Goal: Transaction & Acquisition: Purchase product/service

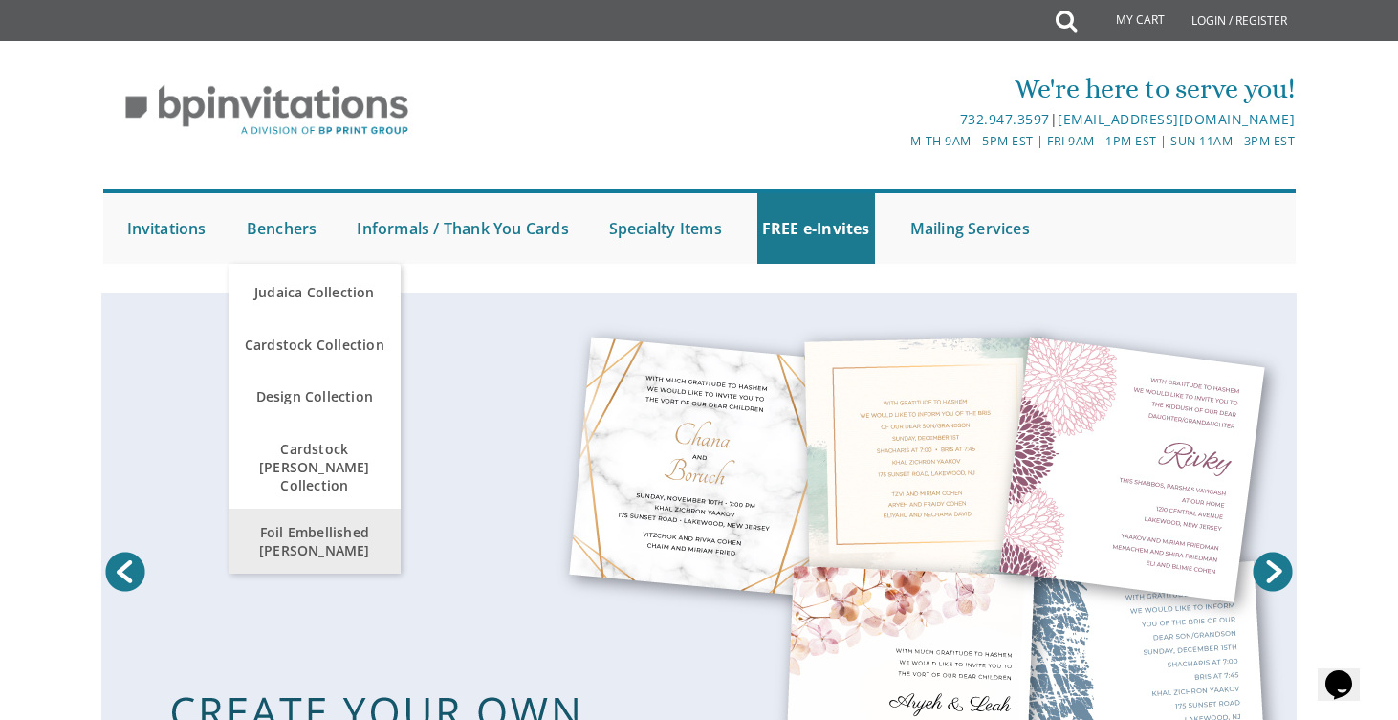
click at [303, 522] on span "Foil Embellished [PERSON_NAME]" at bounding box center [314, 540] width 163 height 55
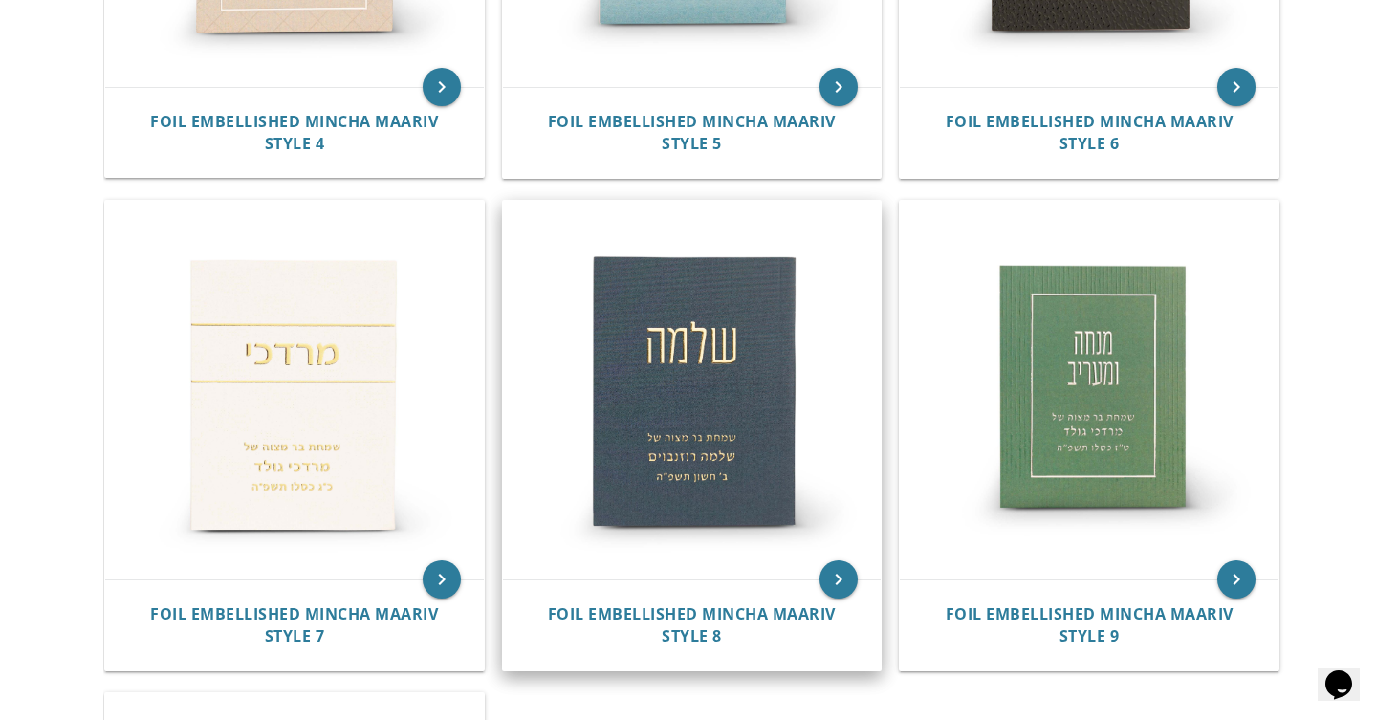
scroll to position [1226, 0]
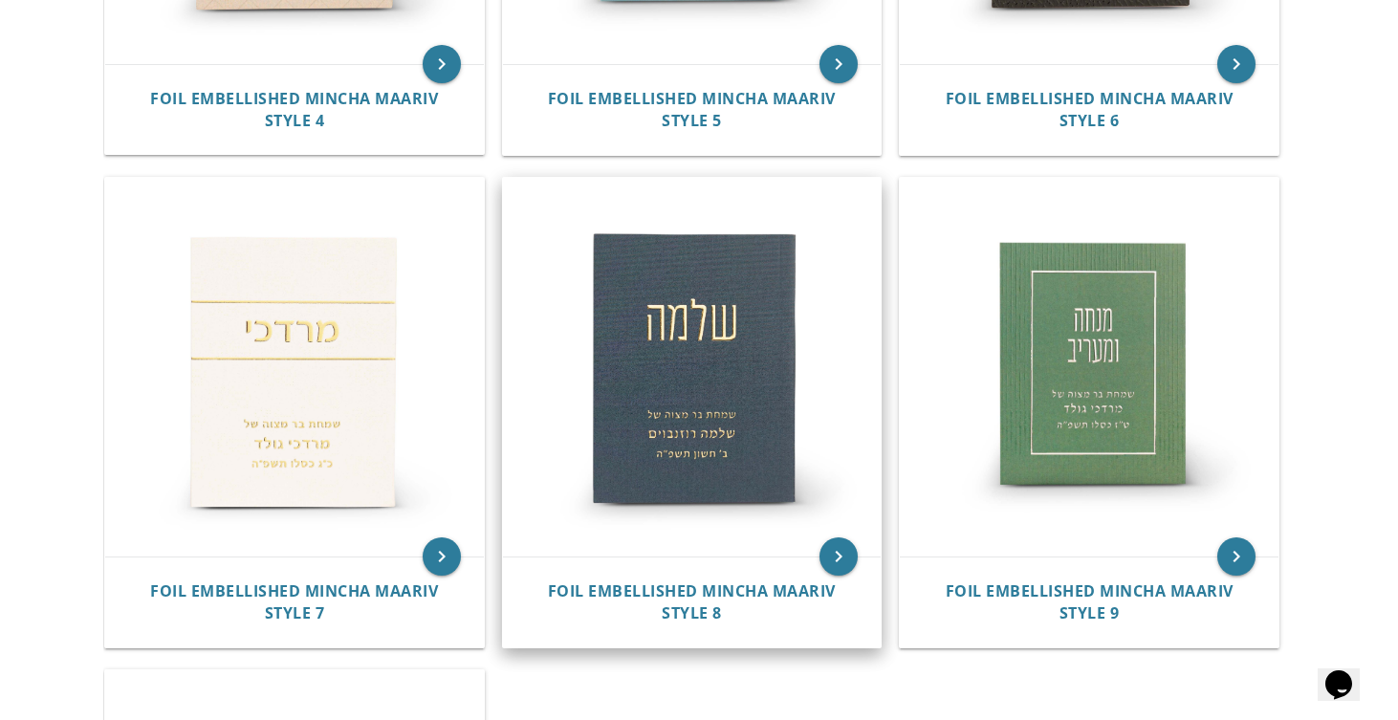
click at [746, 319] on img at bounding box center [692, 367] width 379 height 379
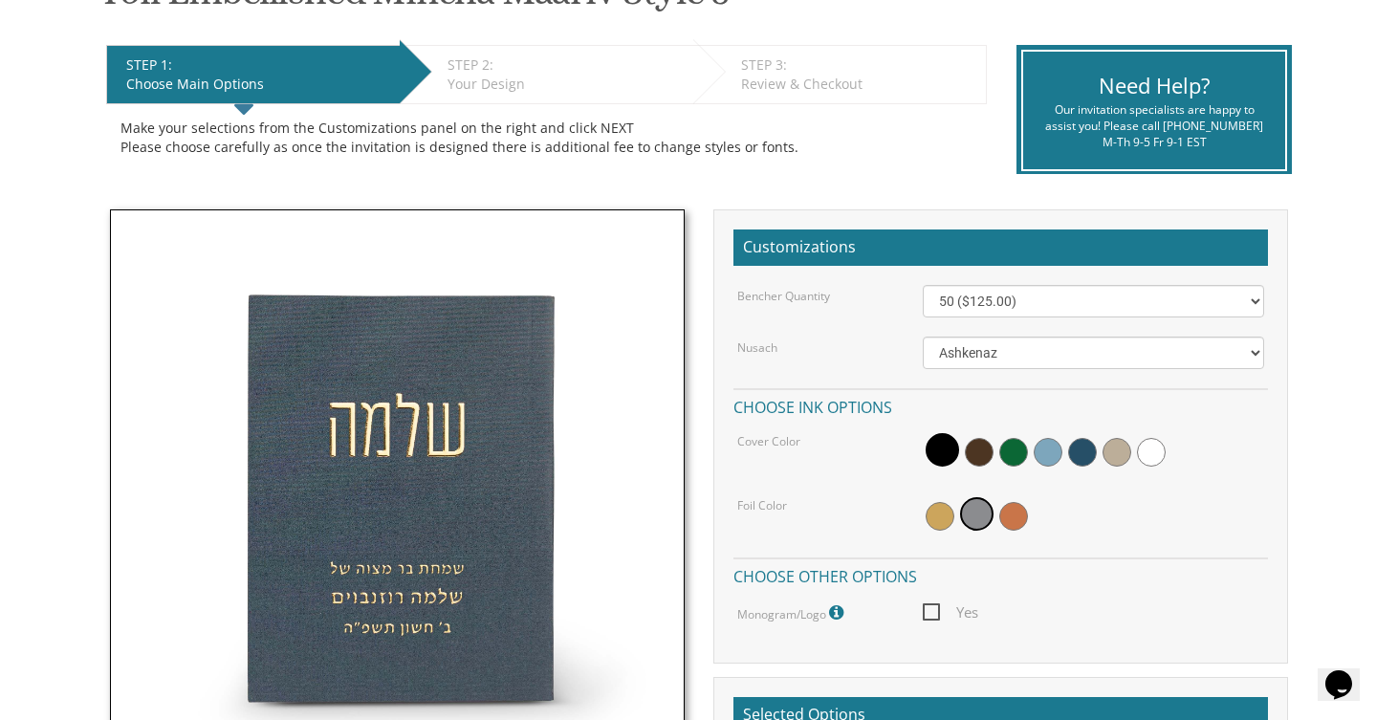
scroll to position [362, 0]
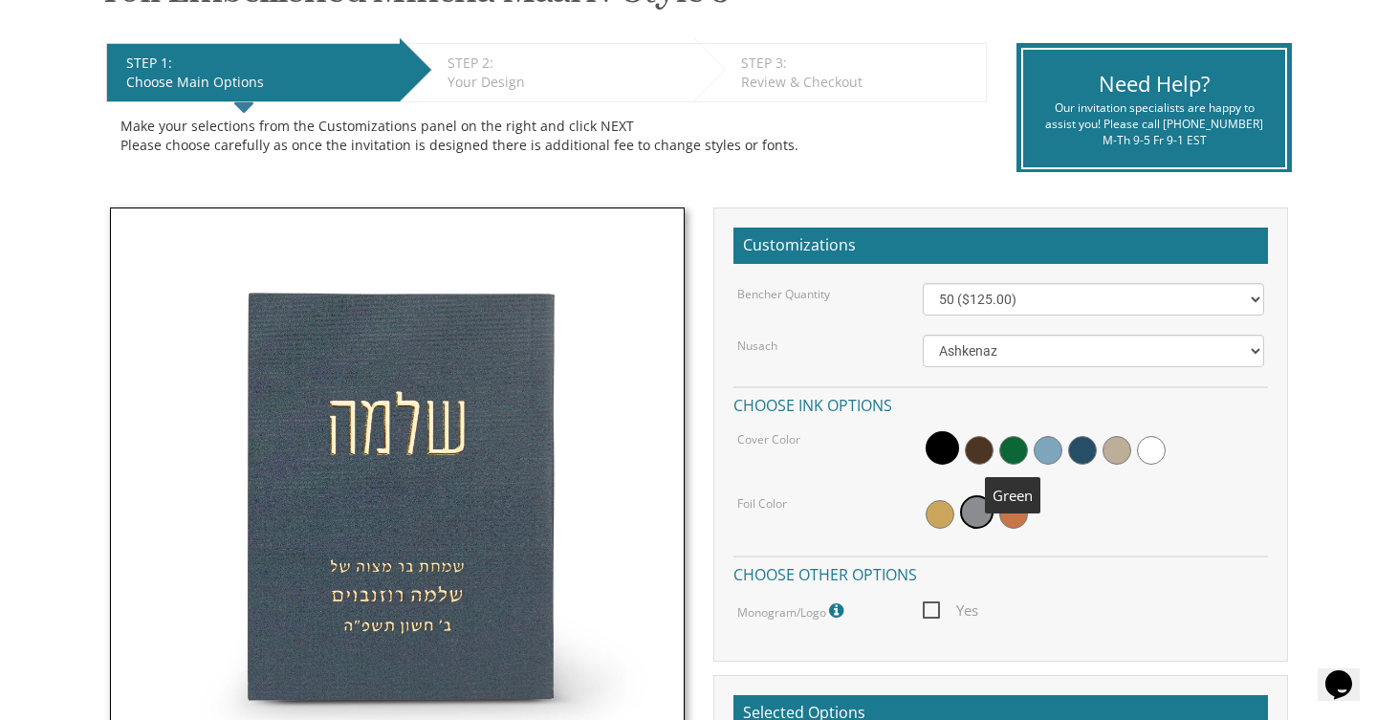
click at [1016, 448] on span at bounding box center [1013, 450] width 29 height 29
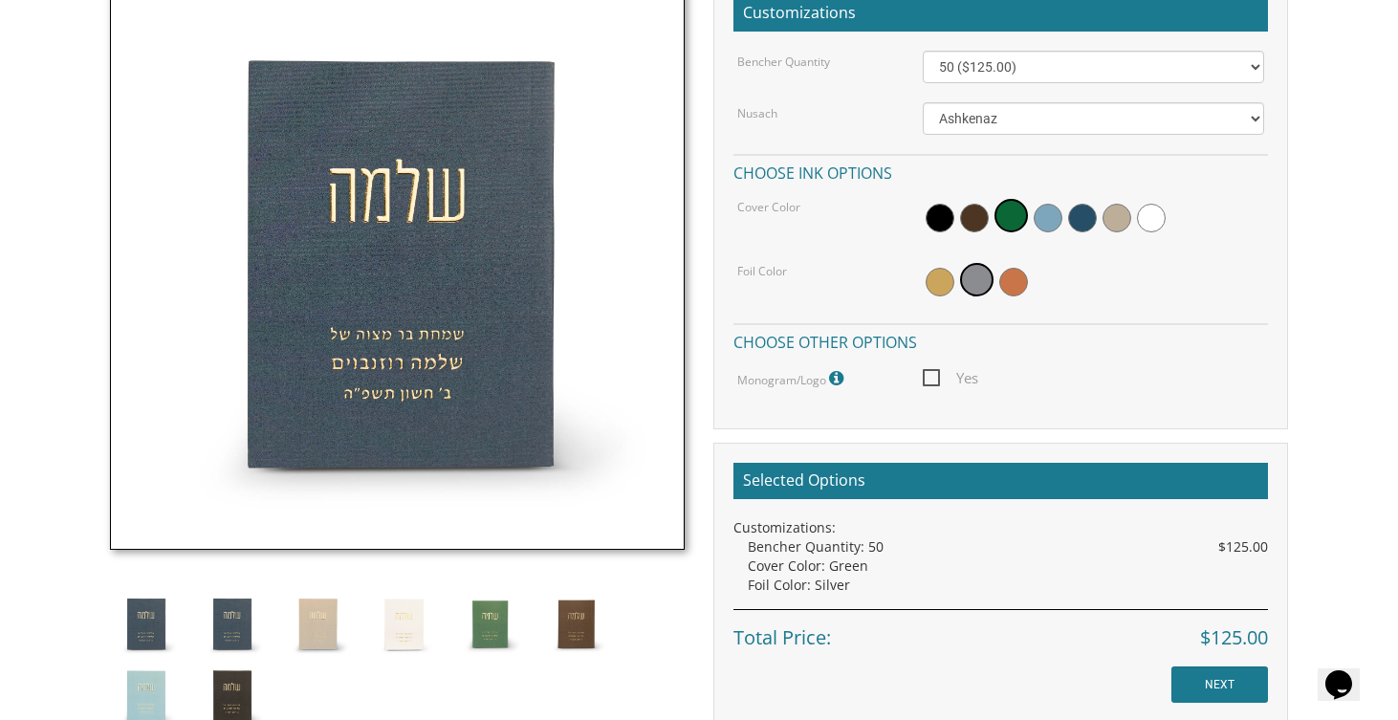
scroll to position [657, 0]
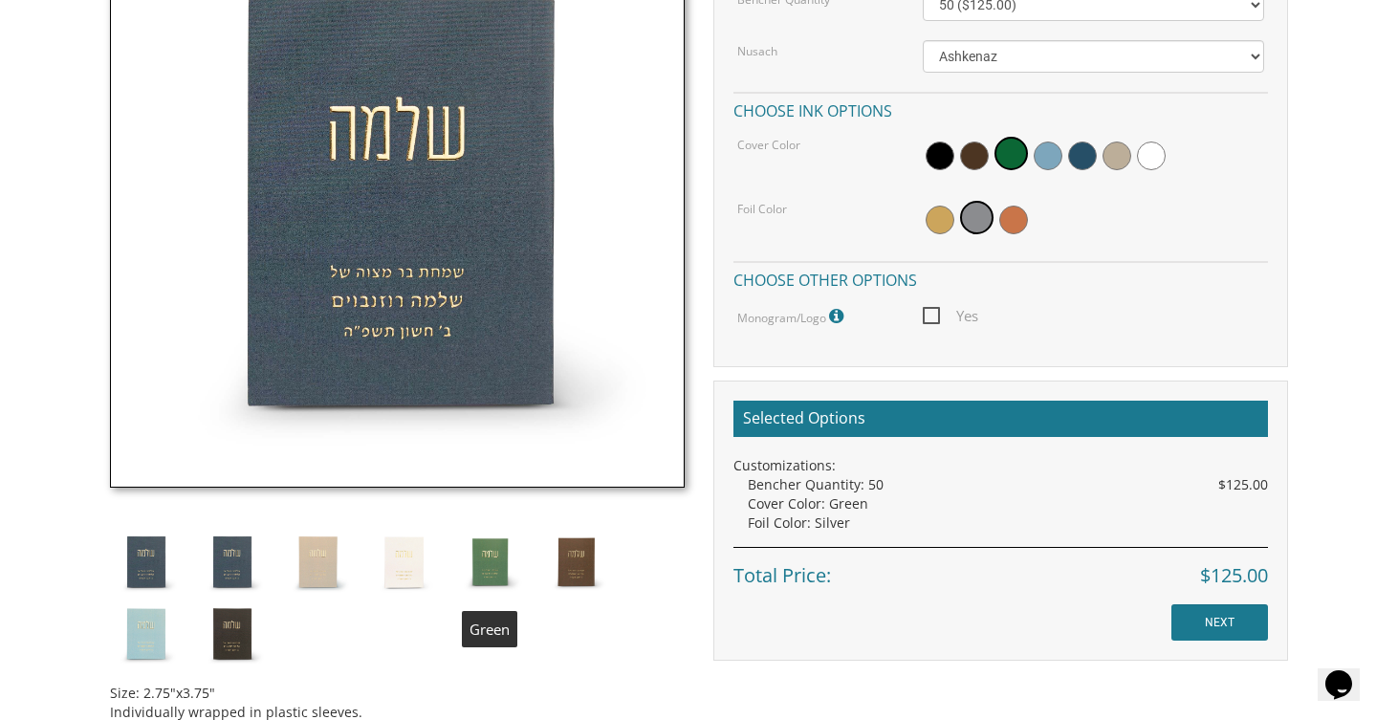
click at [476, 564] on img at bounding box center [490, 562] width 72 height 72
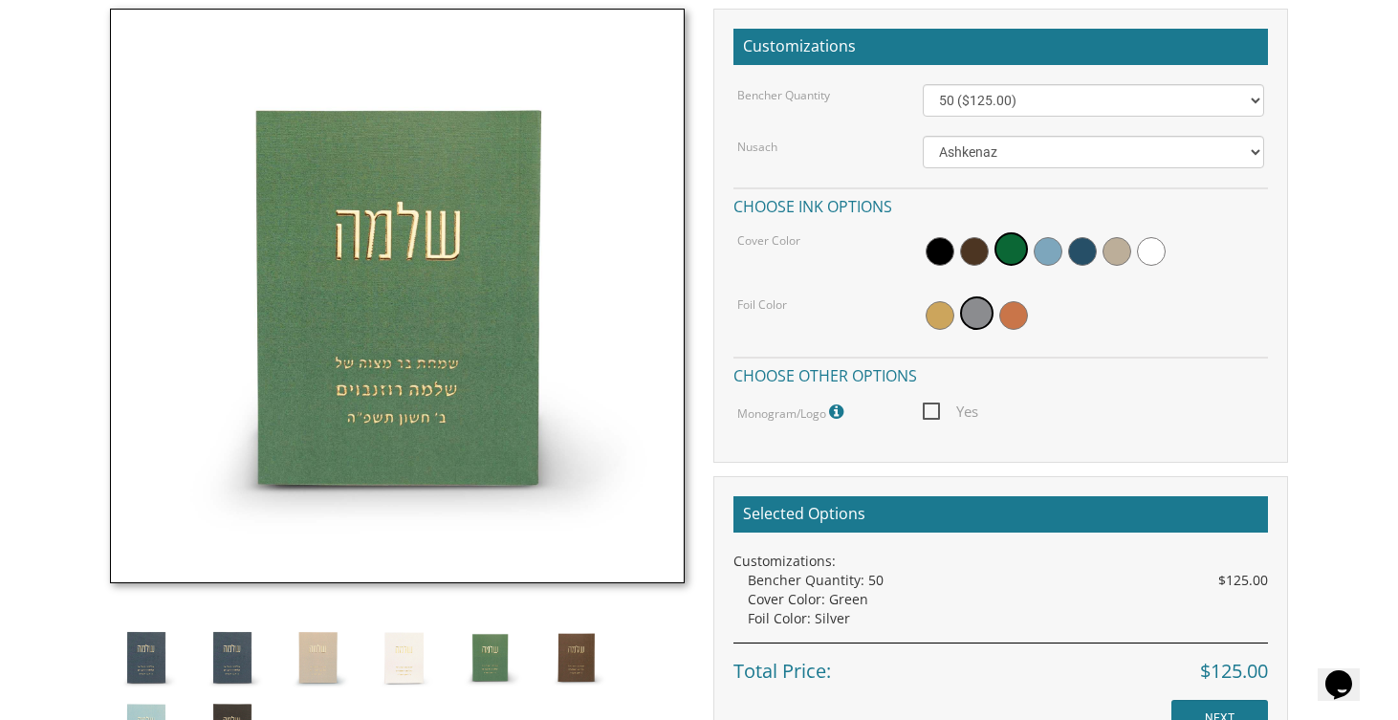
scroll to position [551, 0]
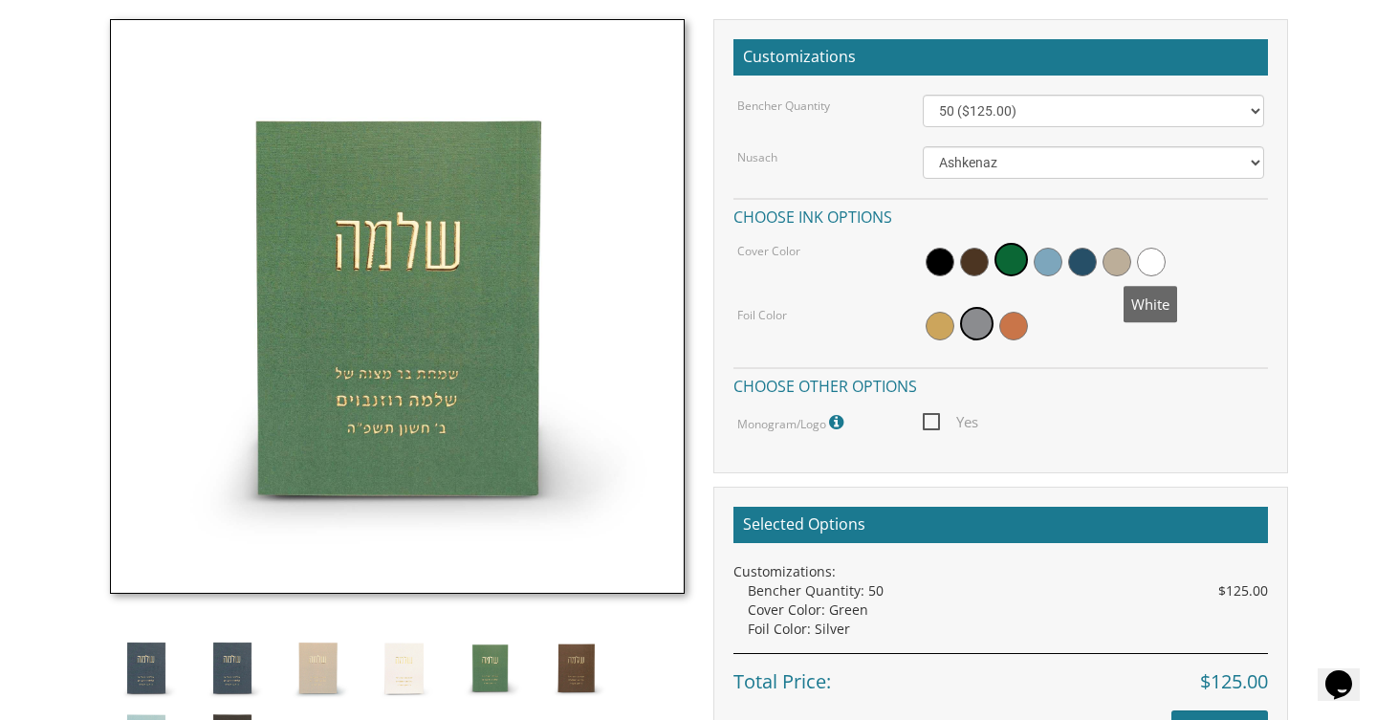
click at [1152, 264] on span at bounding box center [1151, 262] width 29 height 29
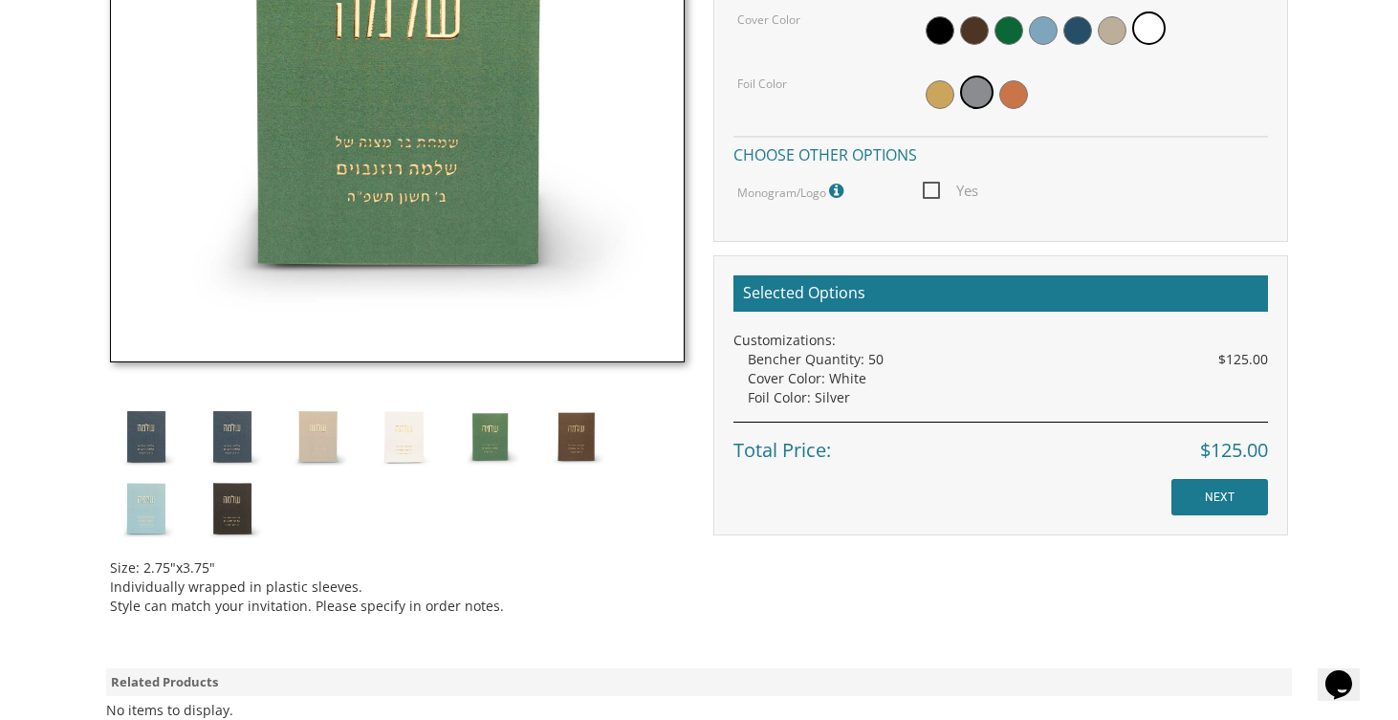
scroll to position [753, 0]
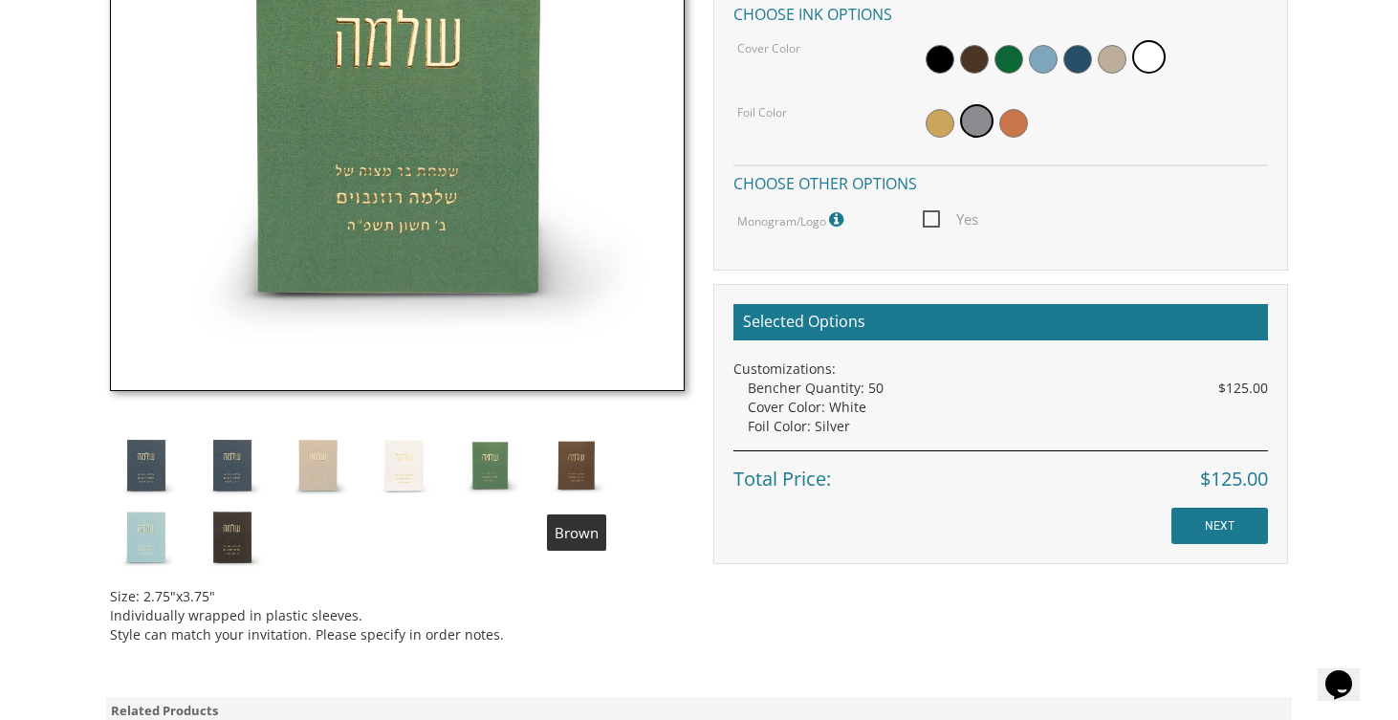
click at [565, 471] on img at bounding box center [576, 465] width 72 height 72
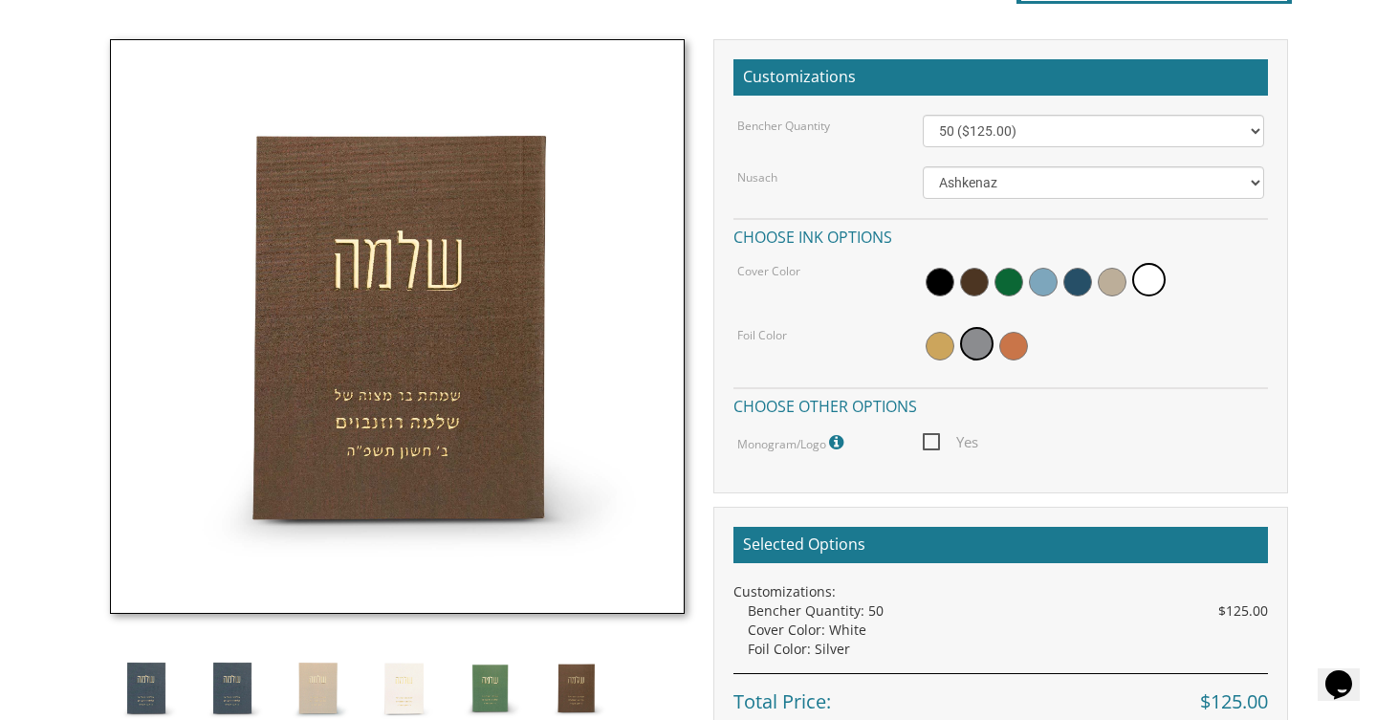
scroll to position [531, 0]
click at [951, 343] on span at bounding box center [940, 346] width 29 height 29
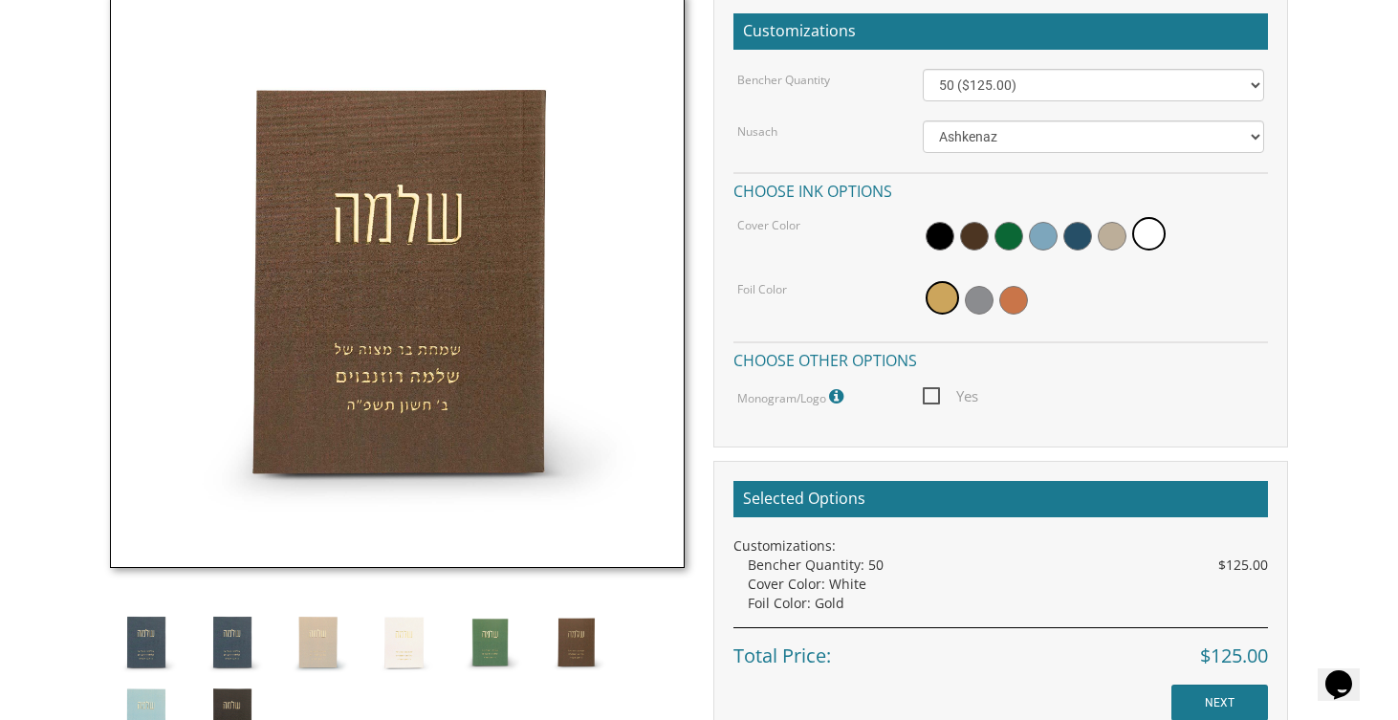
scroll to position [578, 0]
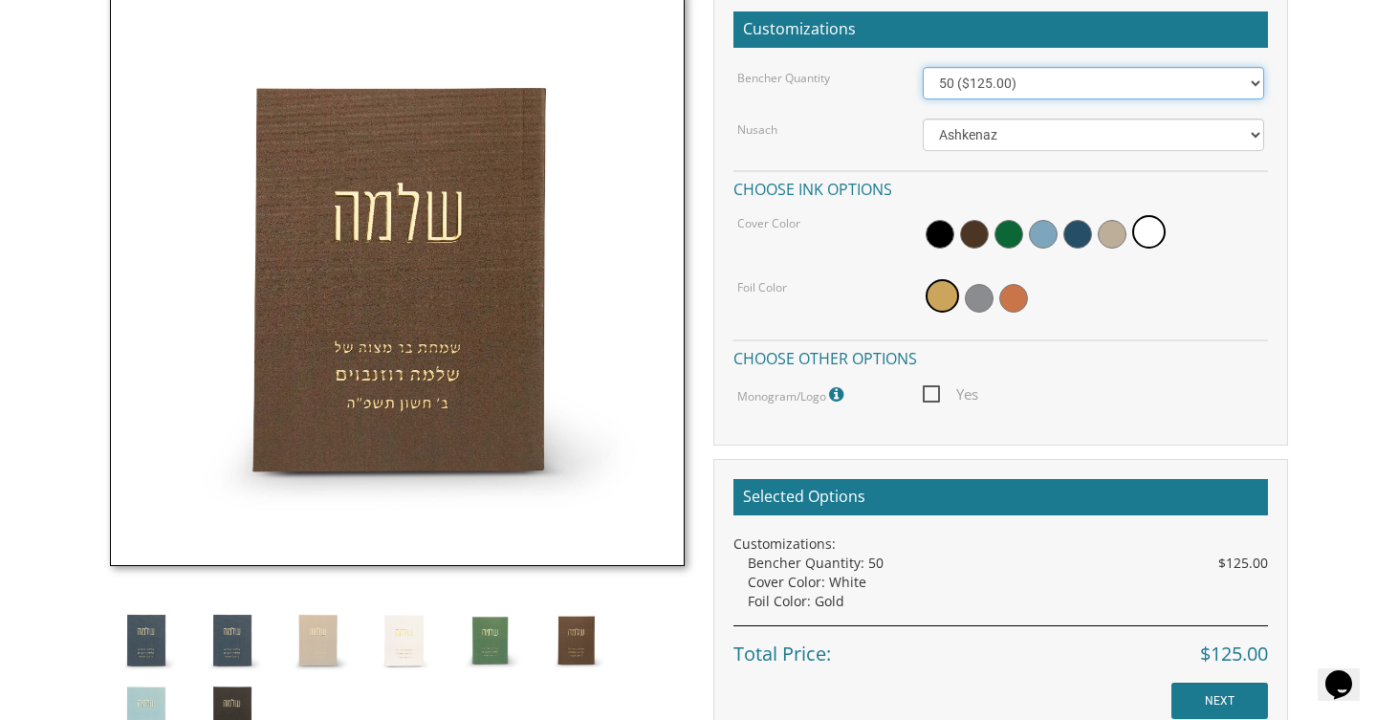
select select "100"
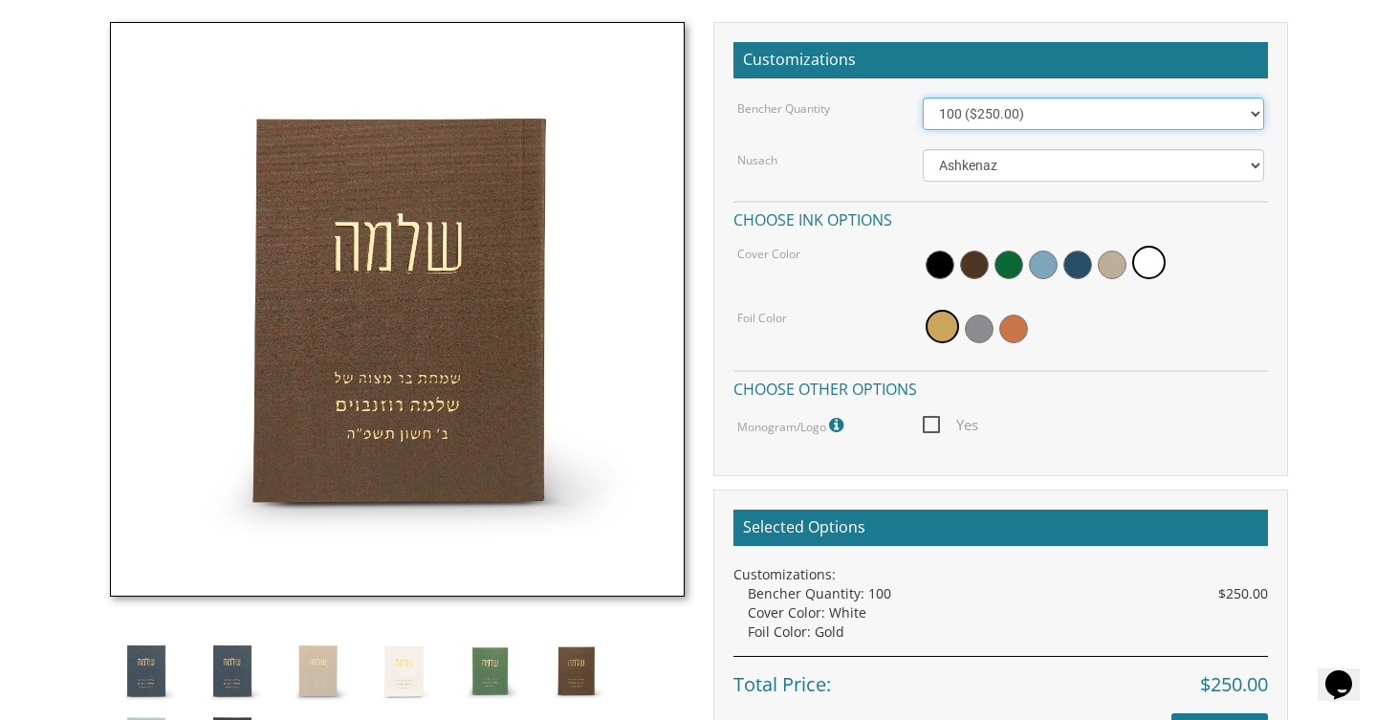
scroll to position [543, 0]
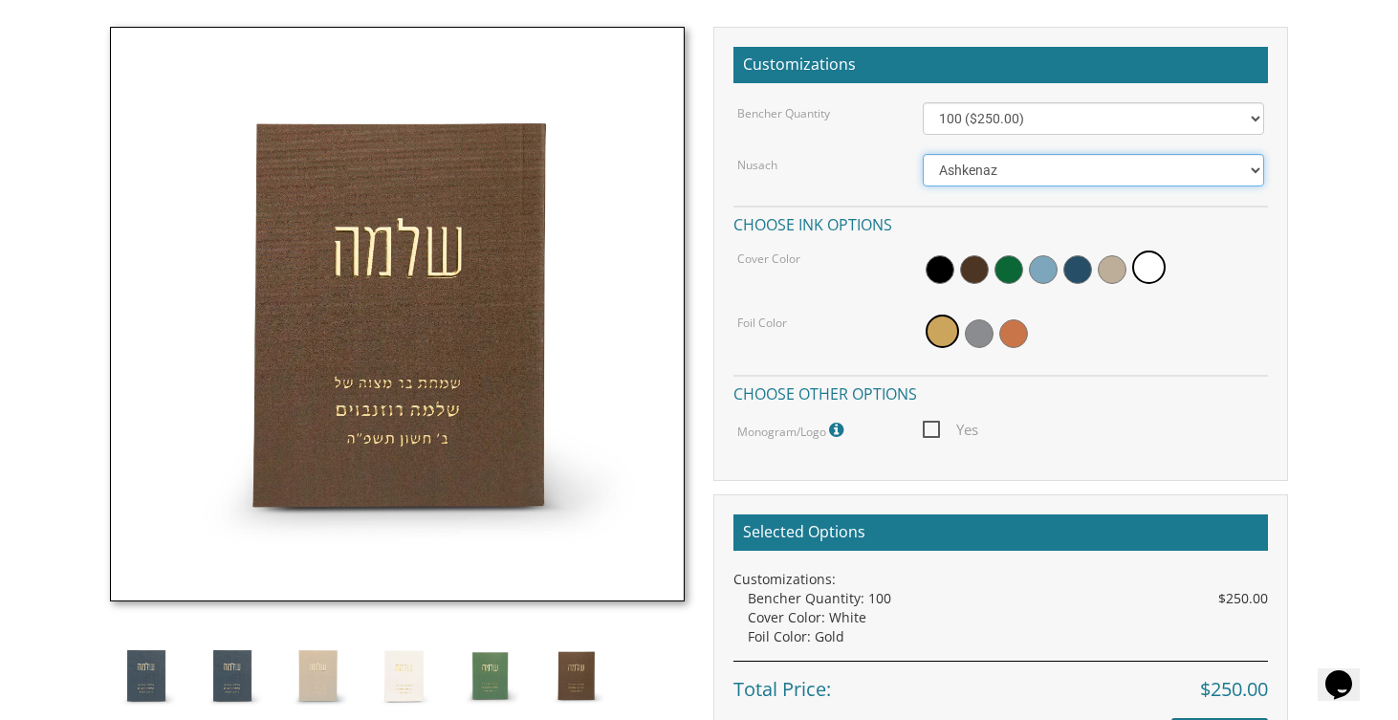
select select "Sefard"
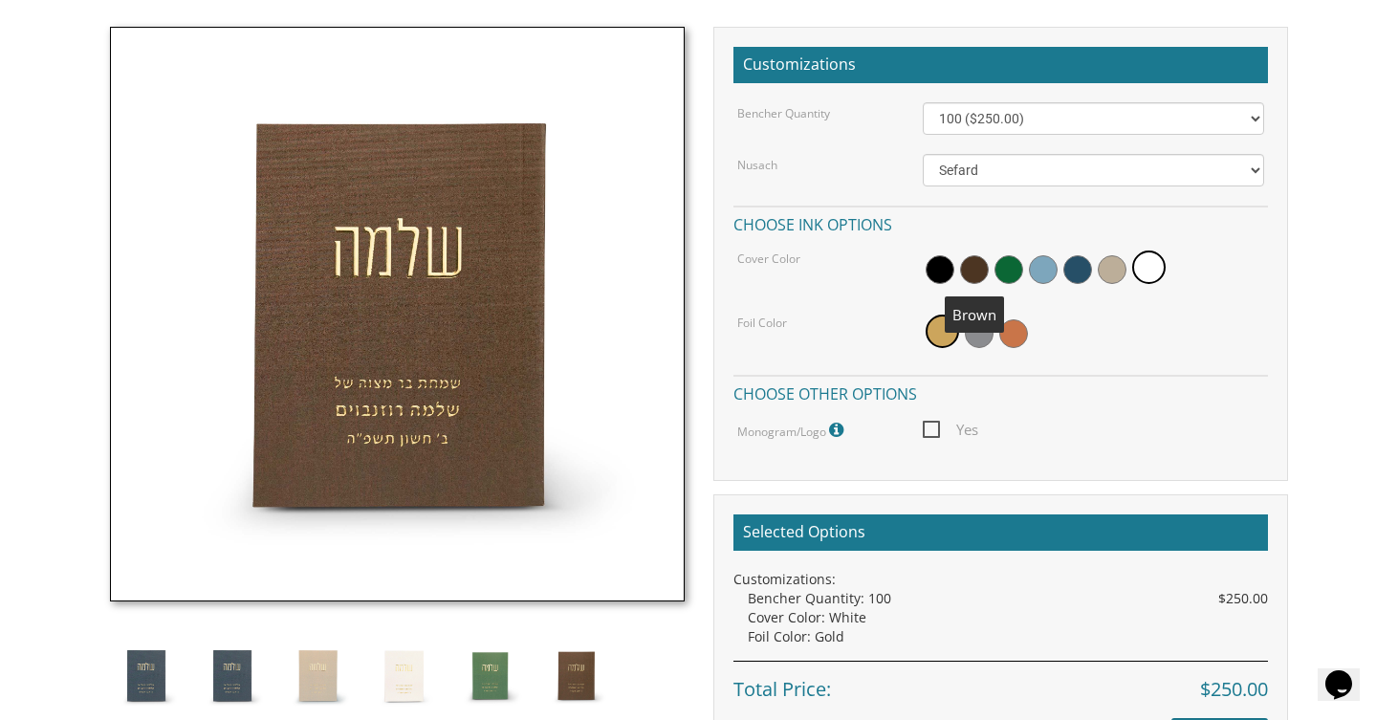
click at [978, 268] on span at bounding box center [974, 269] width 29 height 29
click at [950, 334] on span at bounding box center [942, 331] width 33 height 33
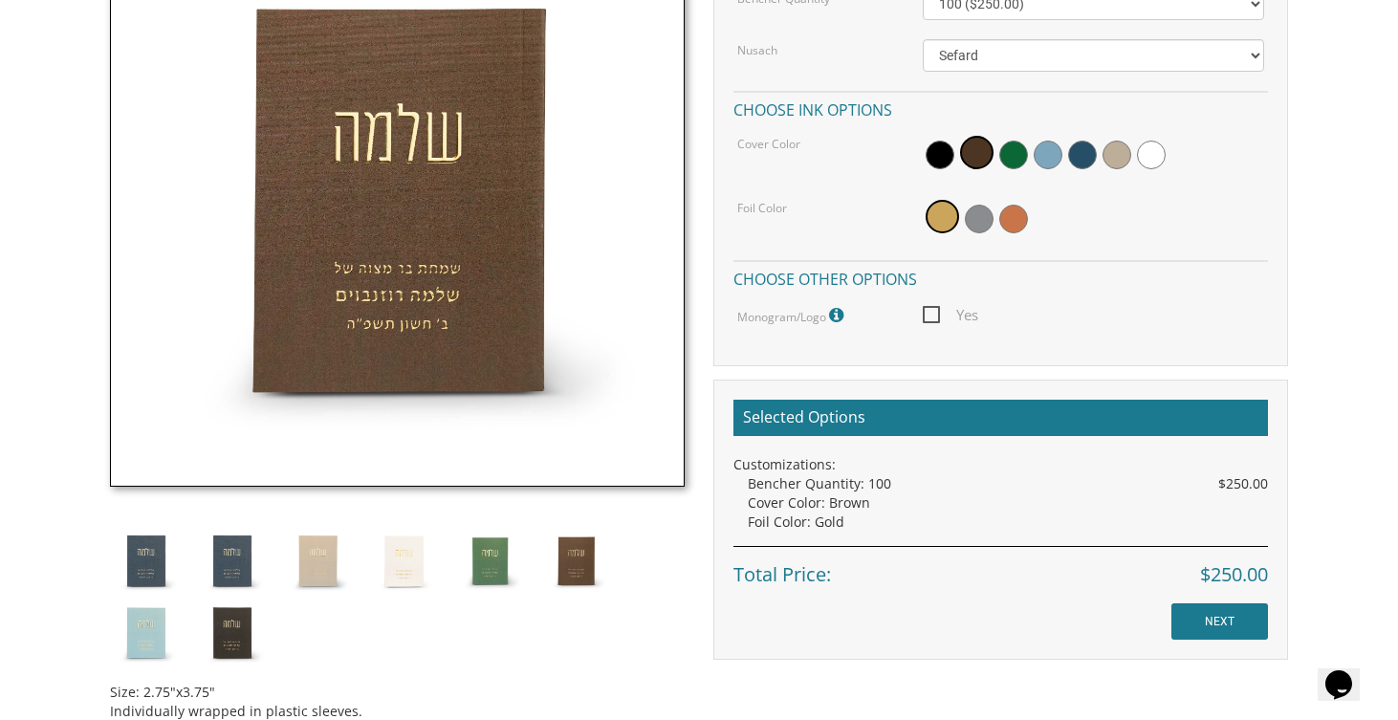
scroll to position [660, 0]
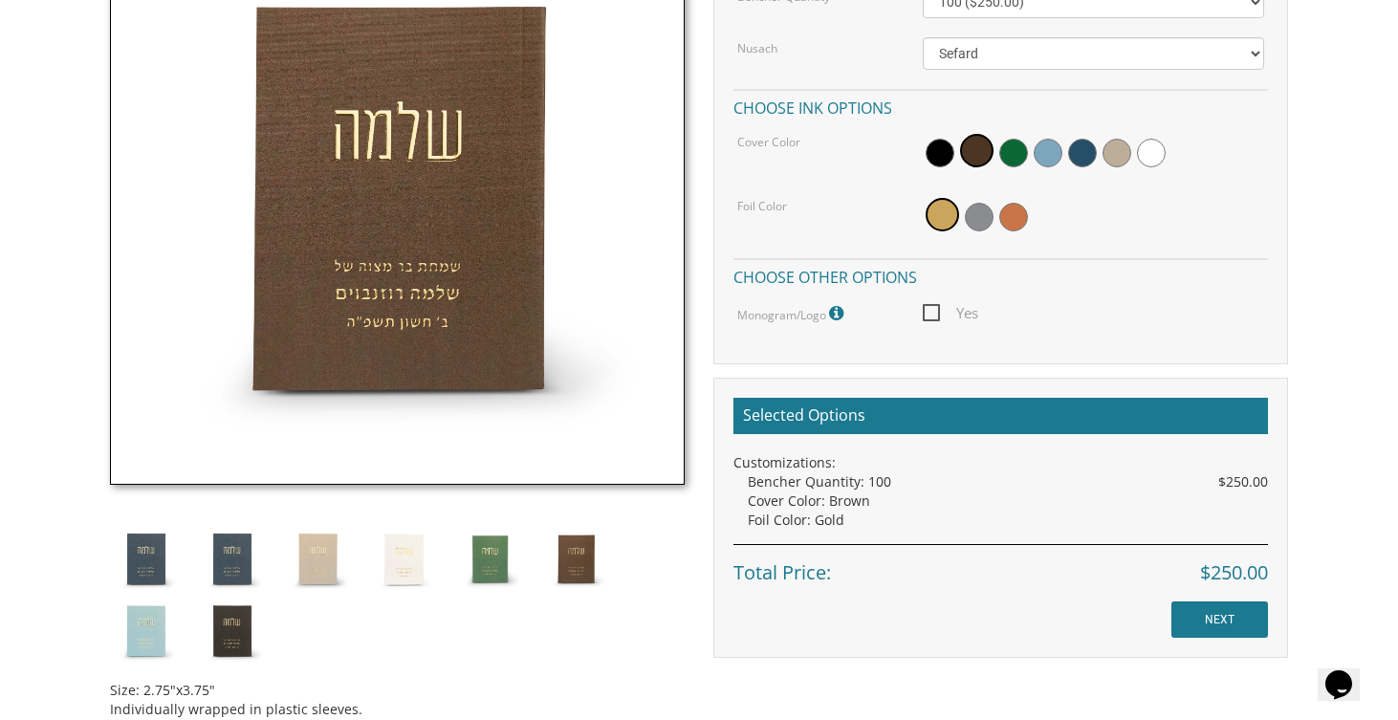
click at [1196, 616] on input "NEXT" at bounding box center [1219, 619] width 97 height 36
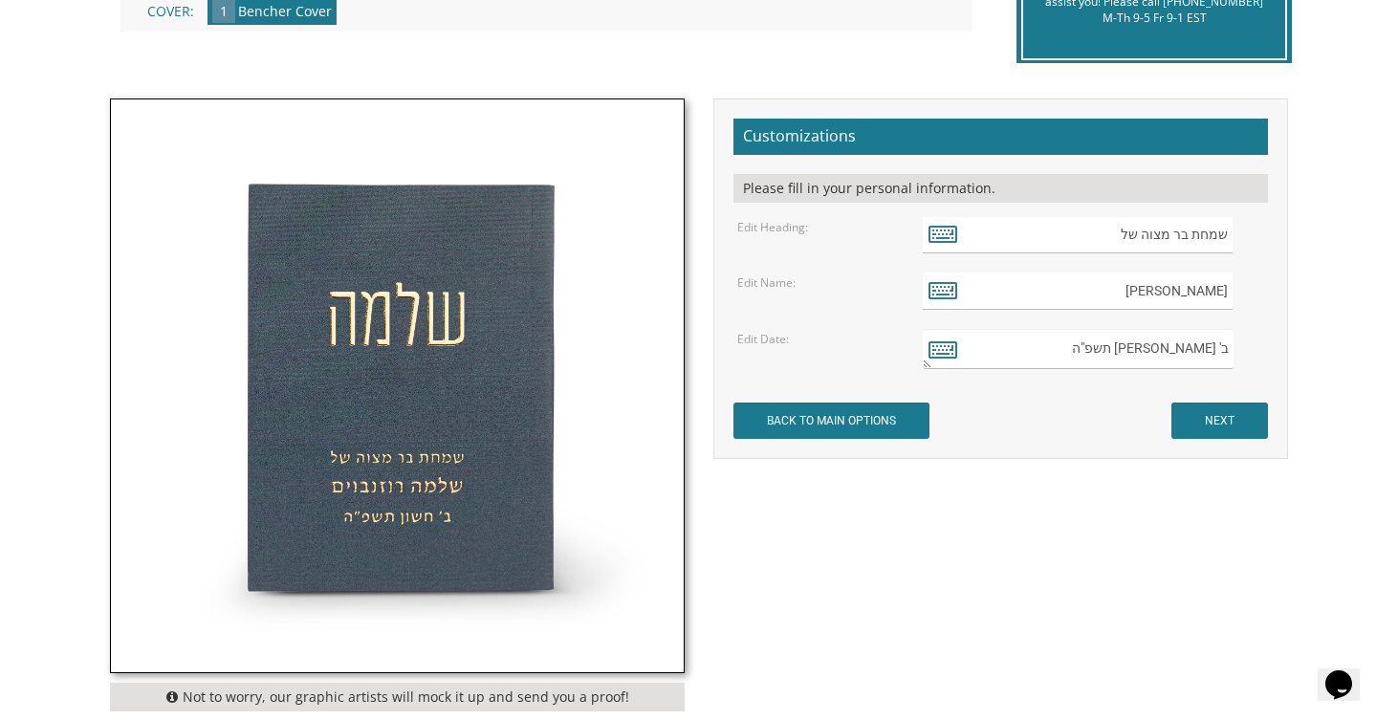
scroll to position [503, 0]
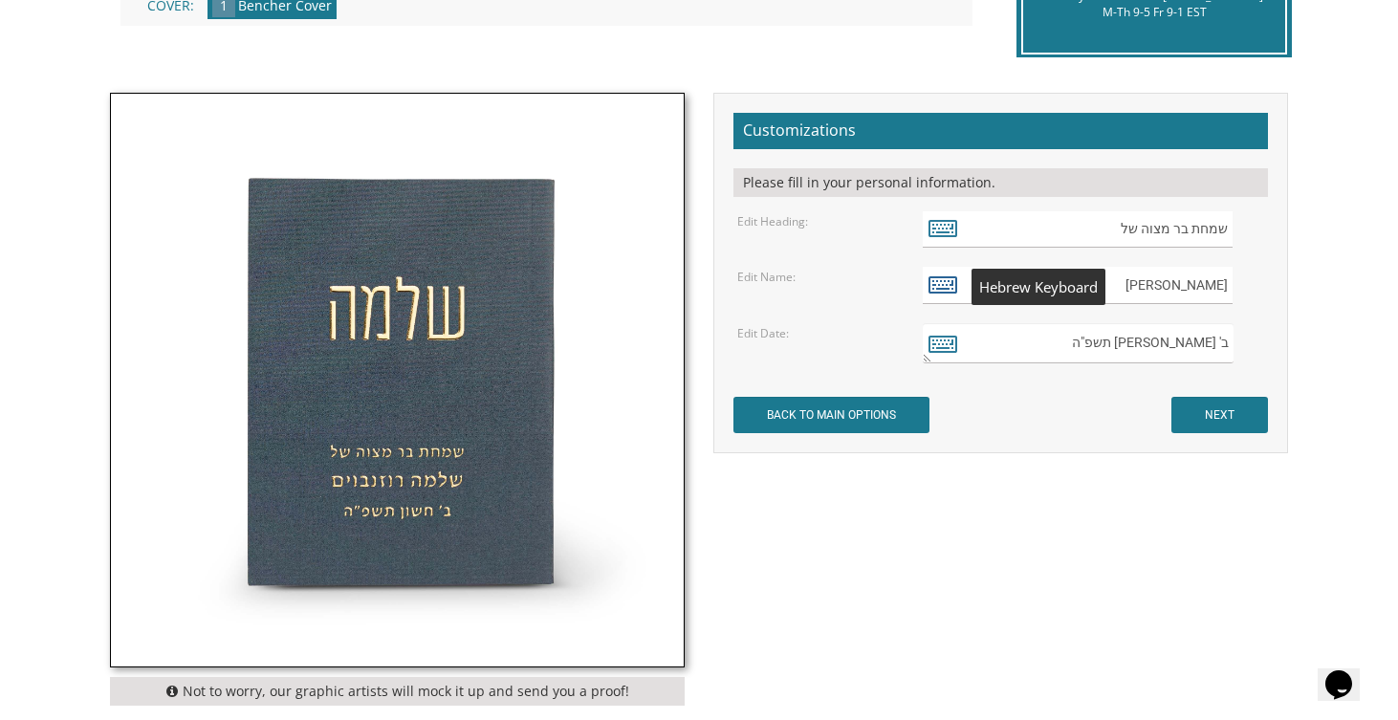
click at [948, 286] on icon at bounding box center [942, 284] width 29 height 27
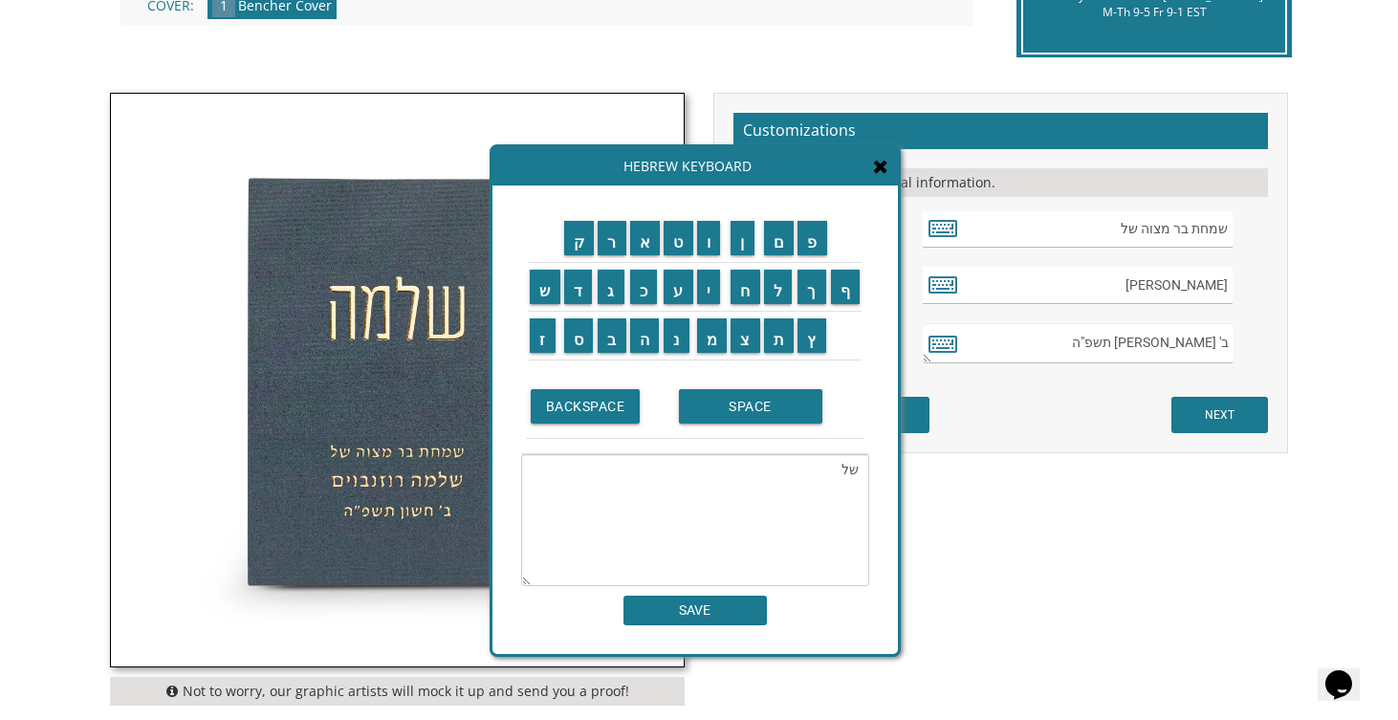
type textarea "ש"
click at [654, 247] on input "א" at bounding box center [645, 238] width 31 height 34
click at [639, 338] on input "ה" at bounding box center [645, 335] width 30 height 34
click at [605, 251] on input "ר" at bounding box center [612, 238] width 29 height 34
click at [737, 243] on input "ן" at bounding box center [743, 238] width 24 height 34
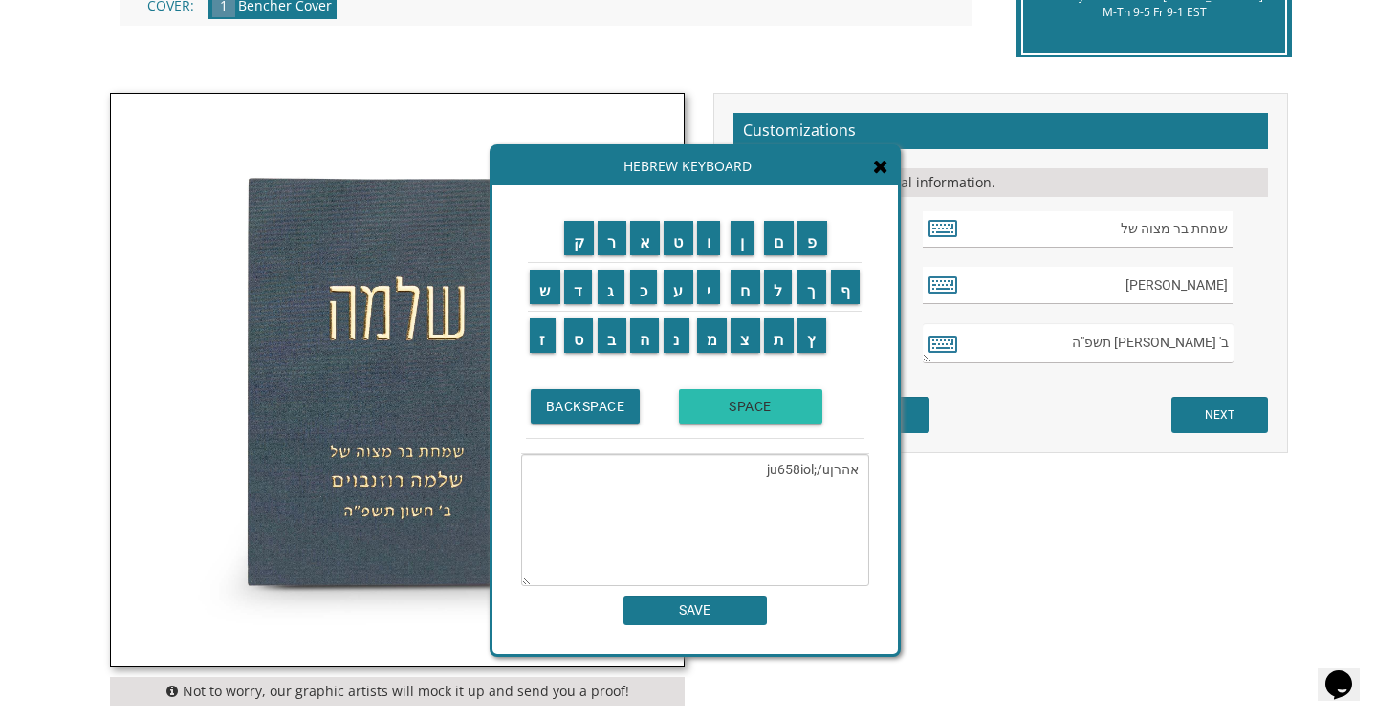
click at [718, 390] on input "SPACE" at bounding box center [750, 406] width 143 height 34
click at [775, 417] on input "SPACE" at bounding box center [750, 406] width 143 height 34
click at [537, 304] on td "ש" at bounding box center [545, 286] width 34 height 49
click at [538, 299] on input "ש" at bounding box center [545, 287] width 31 height 34
click at [787, 290] on input "ל" at bounding box center [778, 287] width 29 height 34
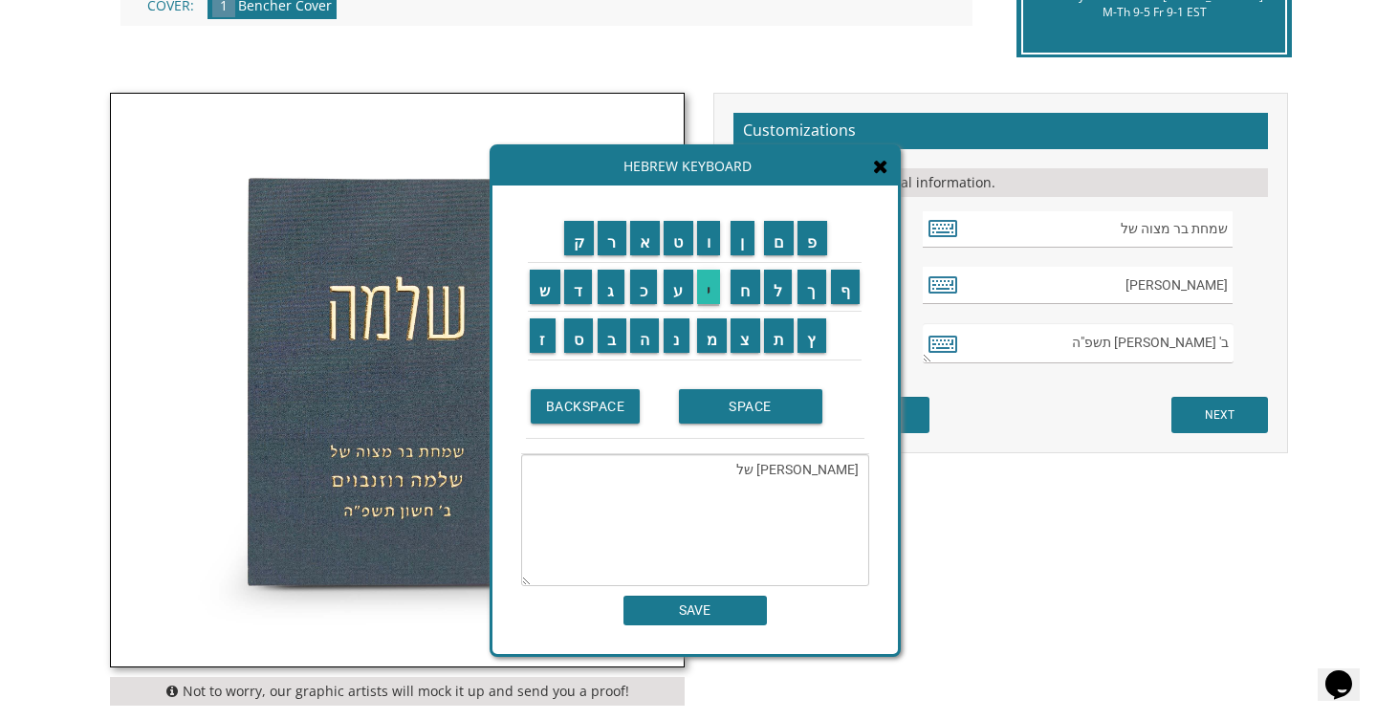
click at [708, 285] on input "י" at bounding box center [709, 287] width 24 height 34
click at [668, 334] on input "נ" at bounding box center [677, 335] width 26 height 34
click at [607, 299] on input "ג" at bounding box center [611, 287] width 27 height 34
click at [686, 293] on input "ע" at bounding box center [679, 287] width 30 height 34
click at [613, 251] on input "ר" at bounding box center [612, 238] width 29 height 34
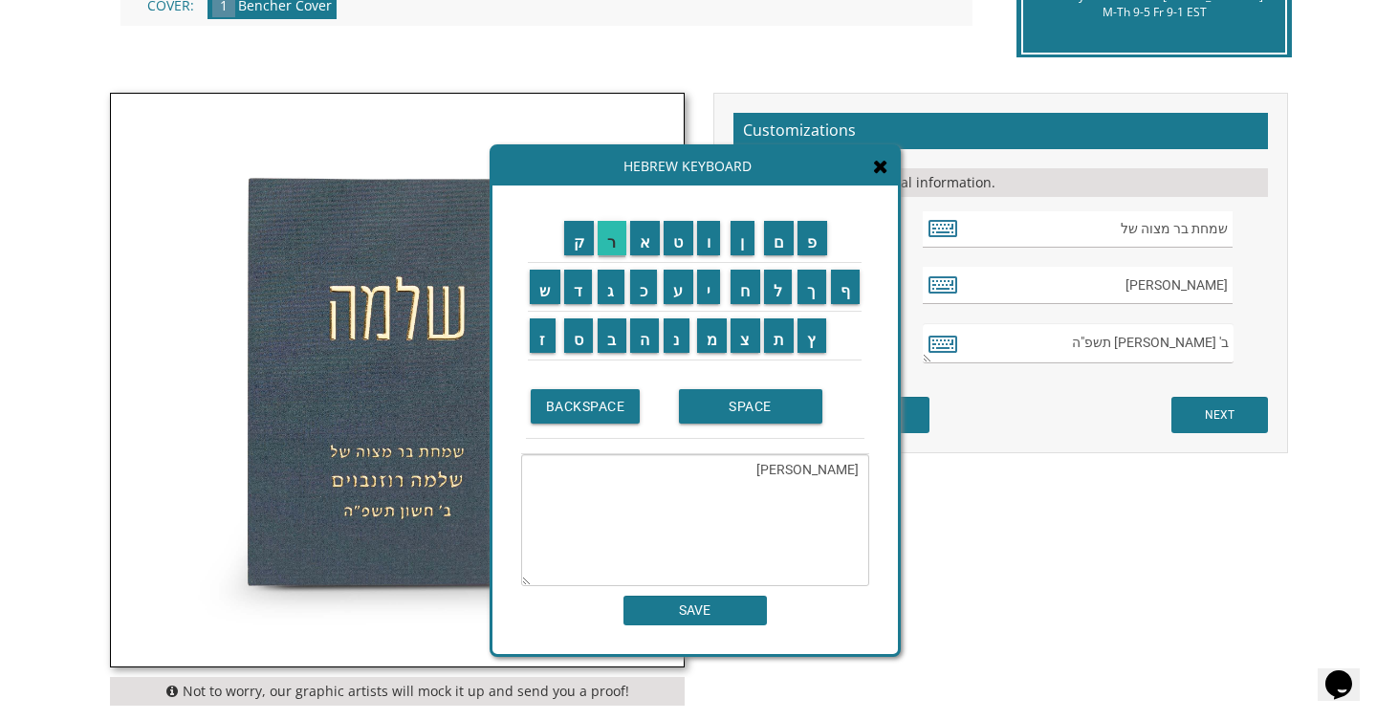
type textarea "אהרן שלינגער"
click at [696, 609] on input "SAVE" at bounding box center [694, 611] width 143 height 30
type input "אהרן שלינגער"
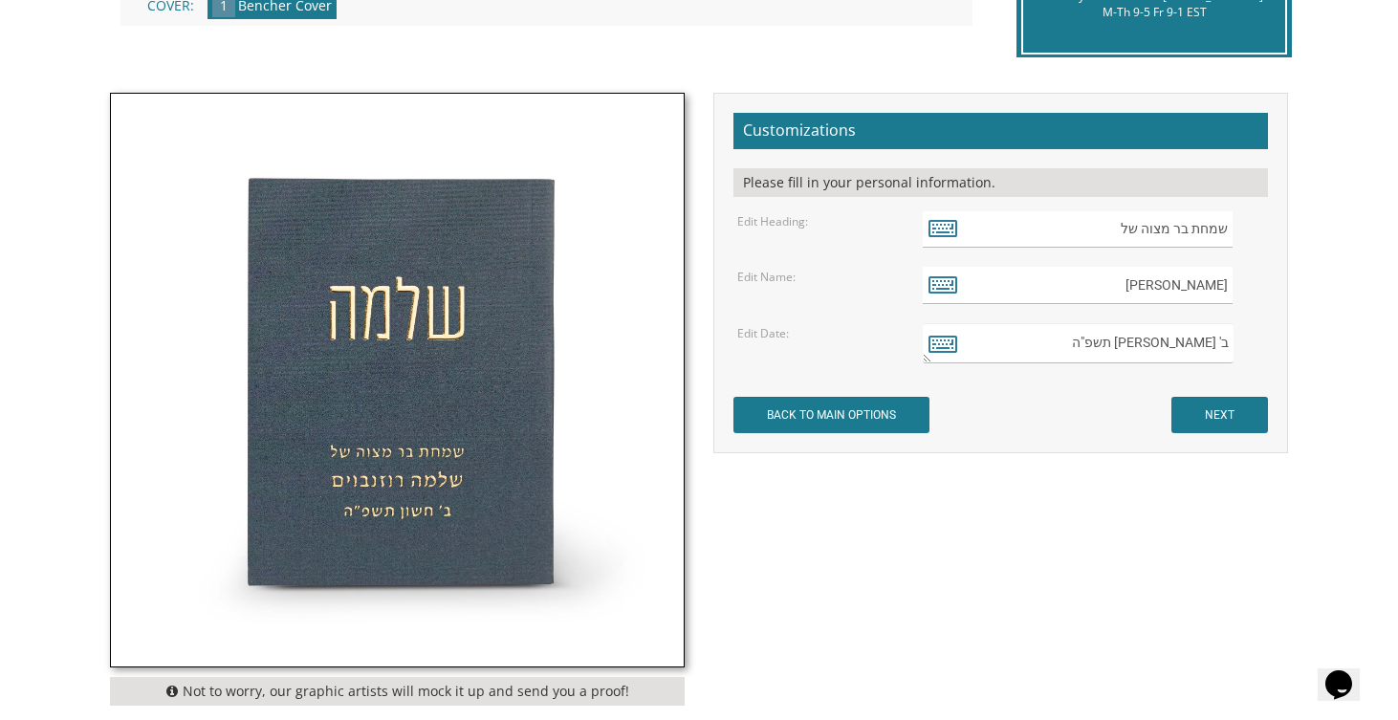
click at [1226, 339] on textarea "ב' חשון תשפ"ה" at bounding box center [1078, 343] width 311 height 40
click at [950, 347] on icon at bounding box center [942, 343] width 29 height 27
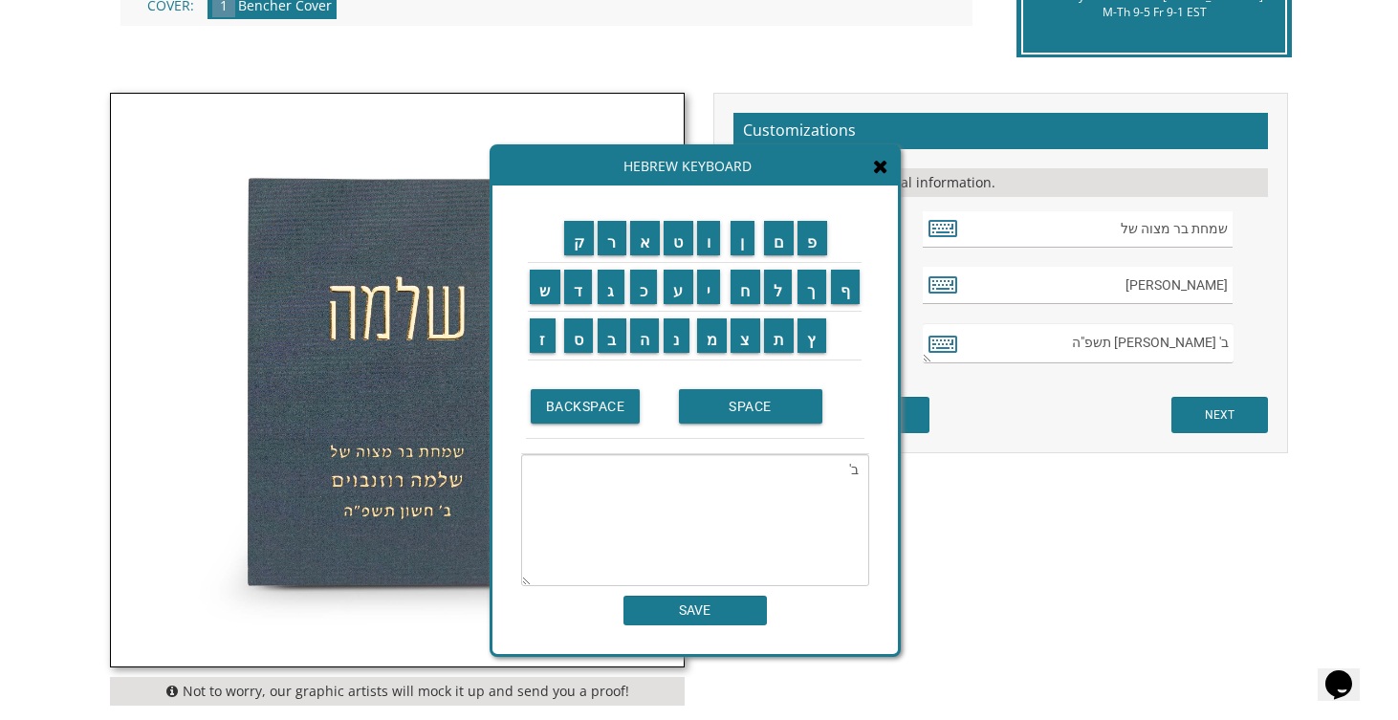
type textarea "ב"
click at [720, 294] on input "י" at bounding box center [709, 287] width 24 height 34
click at [645, 242] on input "א" at bounding box center [645, 238] width 31 height 34
click at [729, 394] on input "SPACE" at bounding box center [750, 406] width 143 height 34
click at [646, 297] on input "כ" at bounding box center [644, 287] width 28 height 34
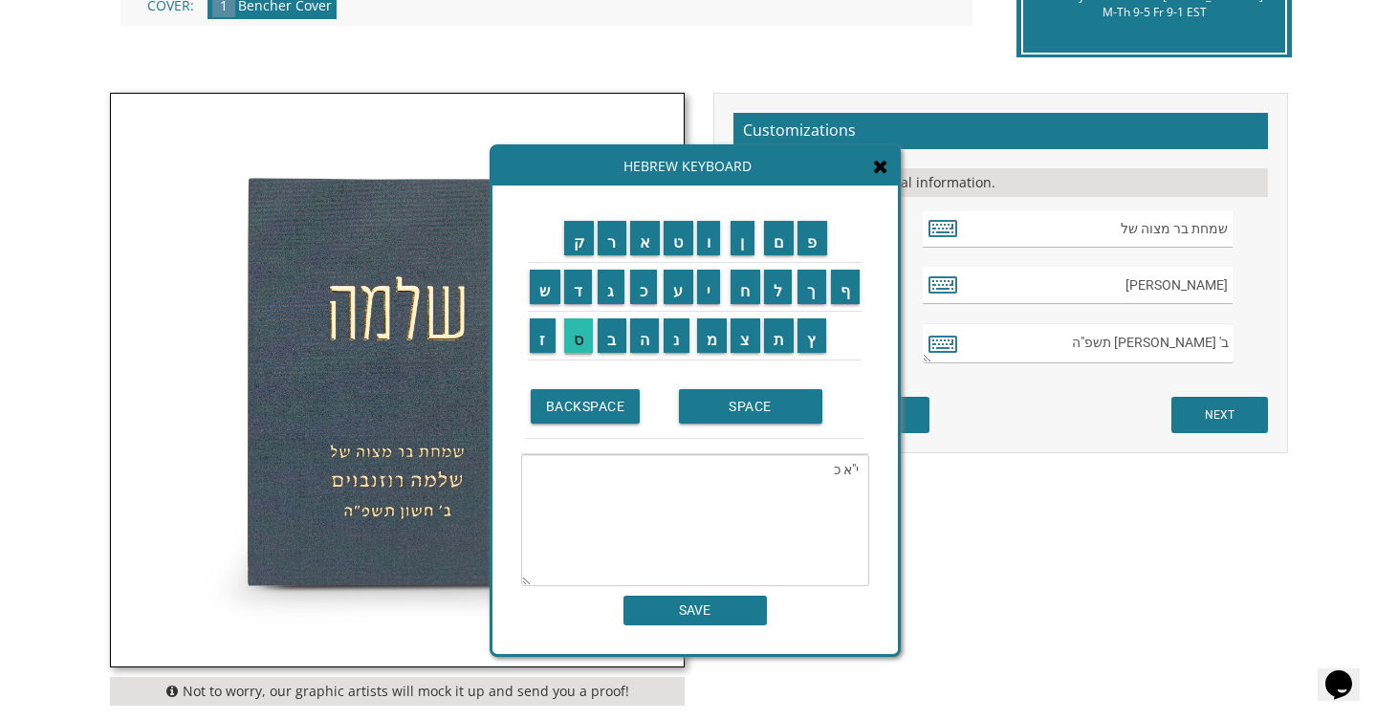
click at [580, 334] on input "ס" at bounding box center [579, 335] width 30 height 34
click at [772, 285] on input "ל" at bounding box center [778, 287] width 29 height 34
click at [713, 237] on input "ו" at bounding box center [709, 238] width 24 height 34
click at [760, 401] on input "SPACE" at bounding box center [750, 406] width 143 height 34
click at [788, 347] on input "ת" at bounding box center [779, 335] width 31 height 34
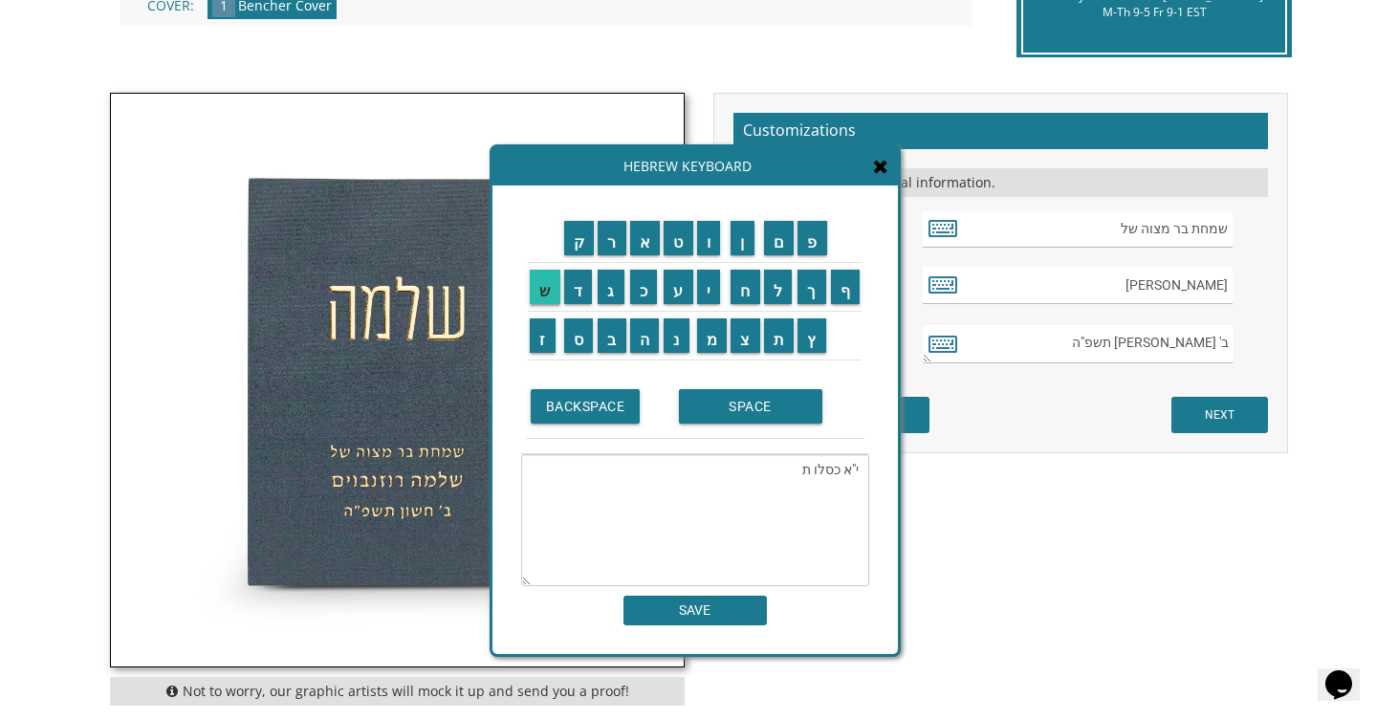
click at [545, 291] on input "ש" at bounding box center [545, 287] width 31 height 34
click at [813, 247] on input "פ" at bounding box center [812, 238] width 30 height 34
click at [713, 242] on input "ו" at bounding box center [709, 238] width 24 height 34
type textarea "י"א כסלו תשפ"ו"
click at [710, 601] on input "SAVE" at bounding box center [694, 611] width 143 height 30
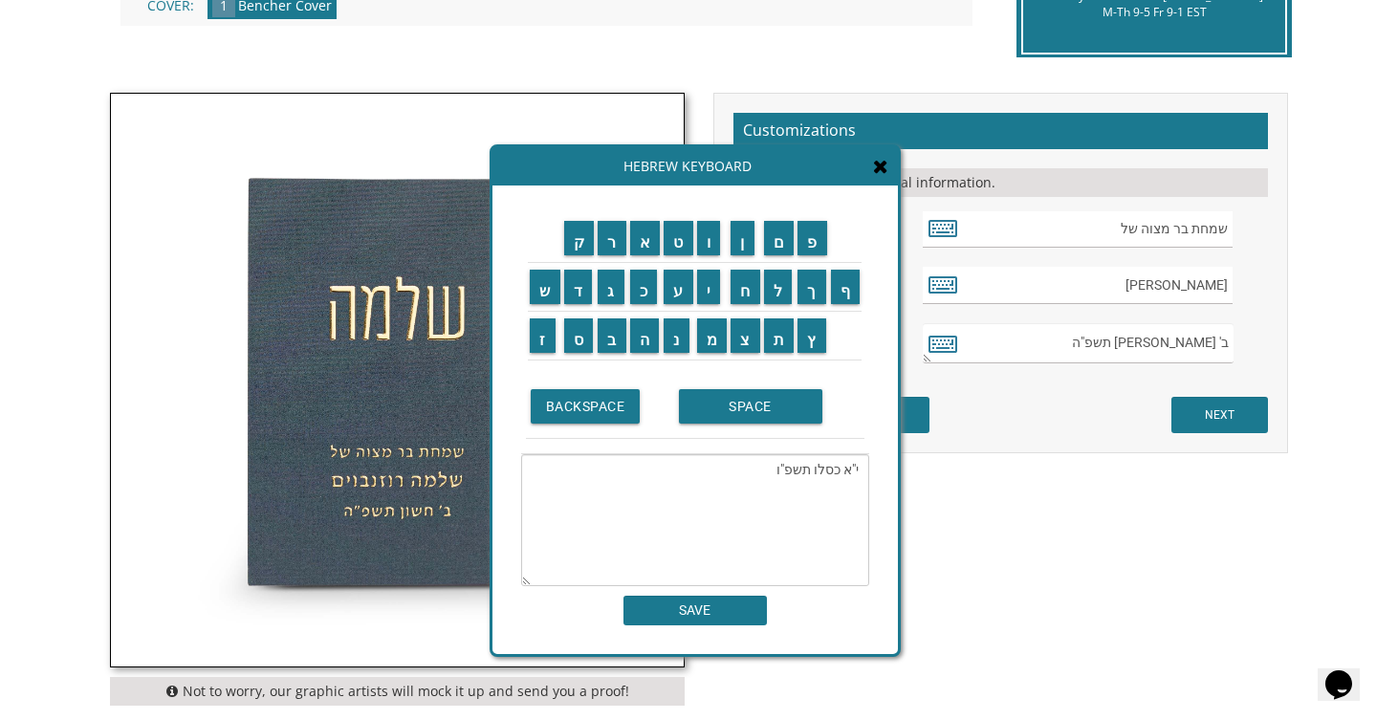
type textarea "י"א כסלו תשפ"ו"
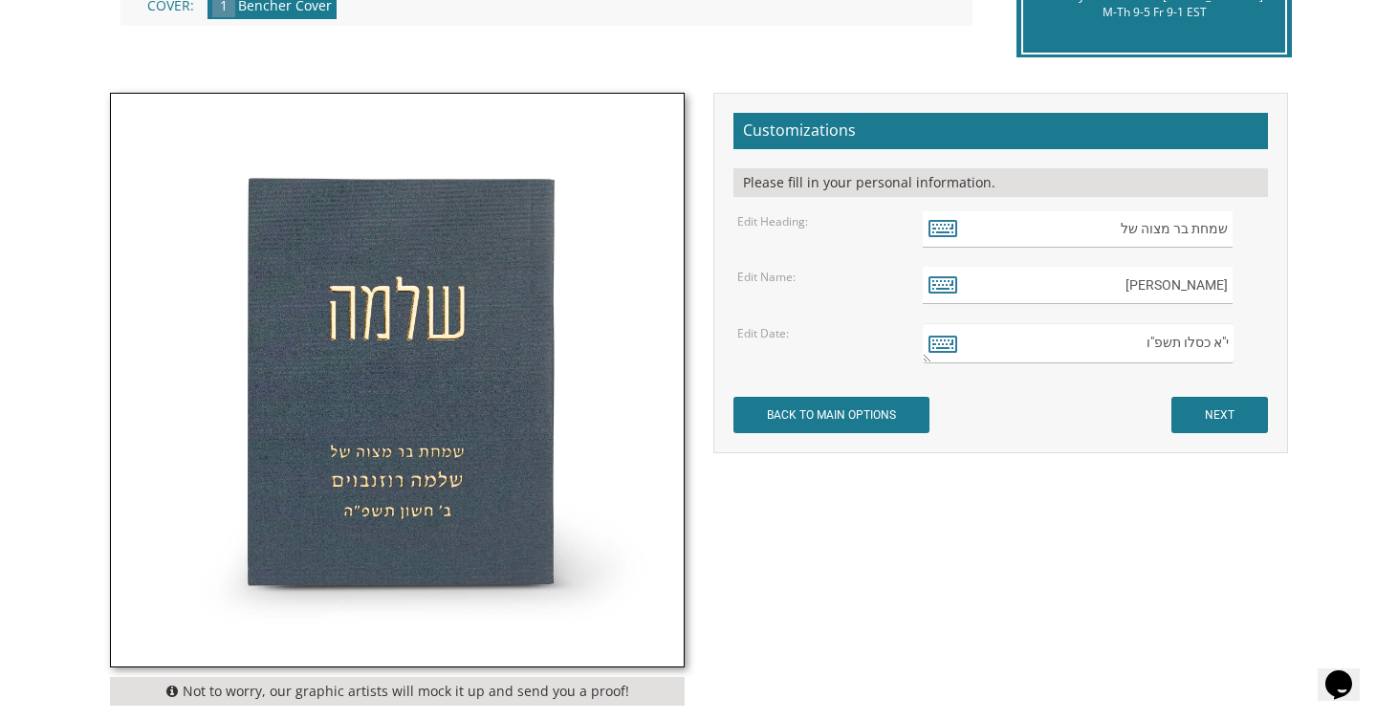
click at [1152, 565] on div "Not to worry, our graphic artists will mock it up and send you a proof! Customi…" at bounding box center [699, 404] width 1207 height 622
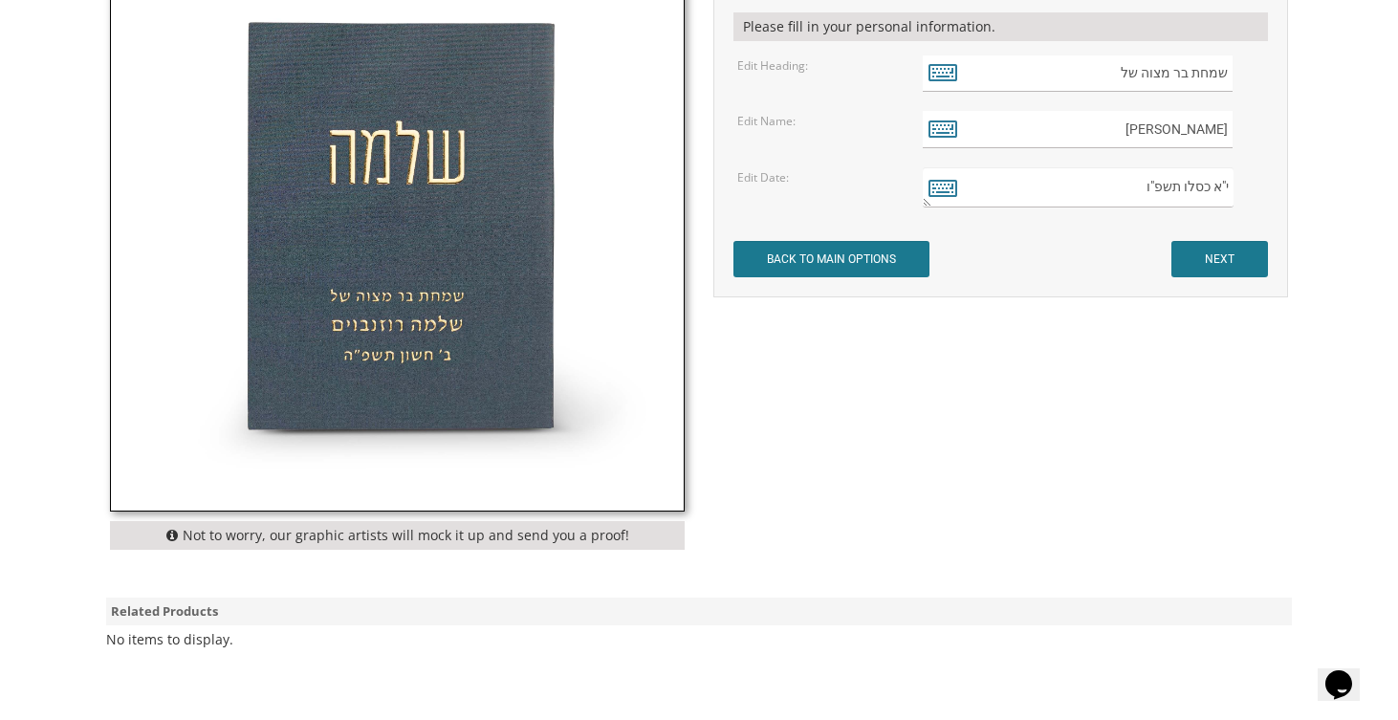
scroll to position [660, 0]
click at [1233, 262] on input "NEXT" at bounding box center [1219, 258] width 97 height 36
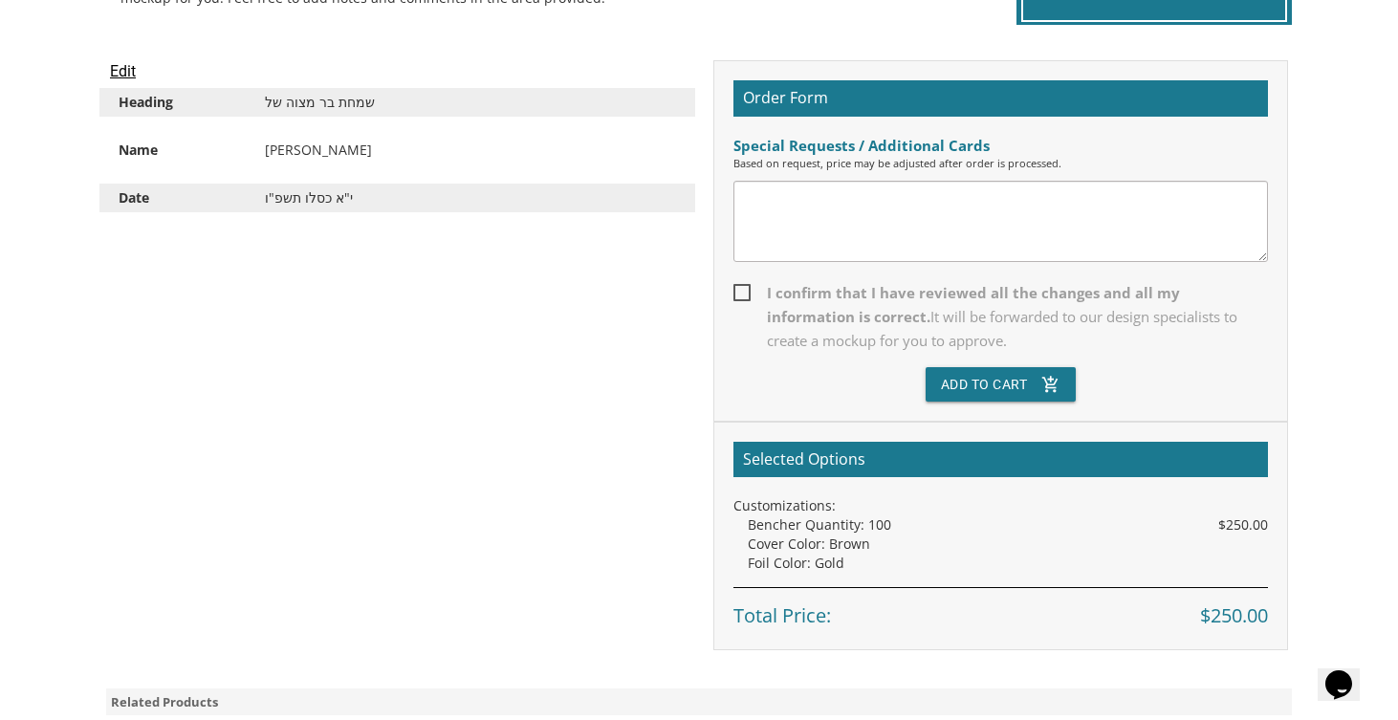
scroll to position [524, 0]
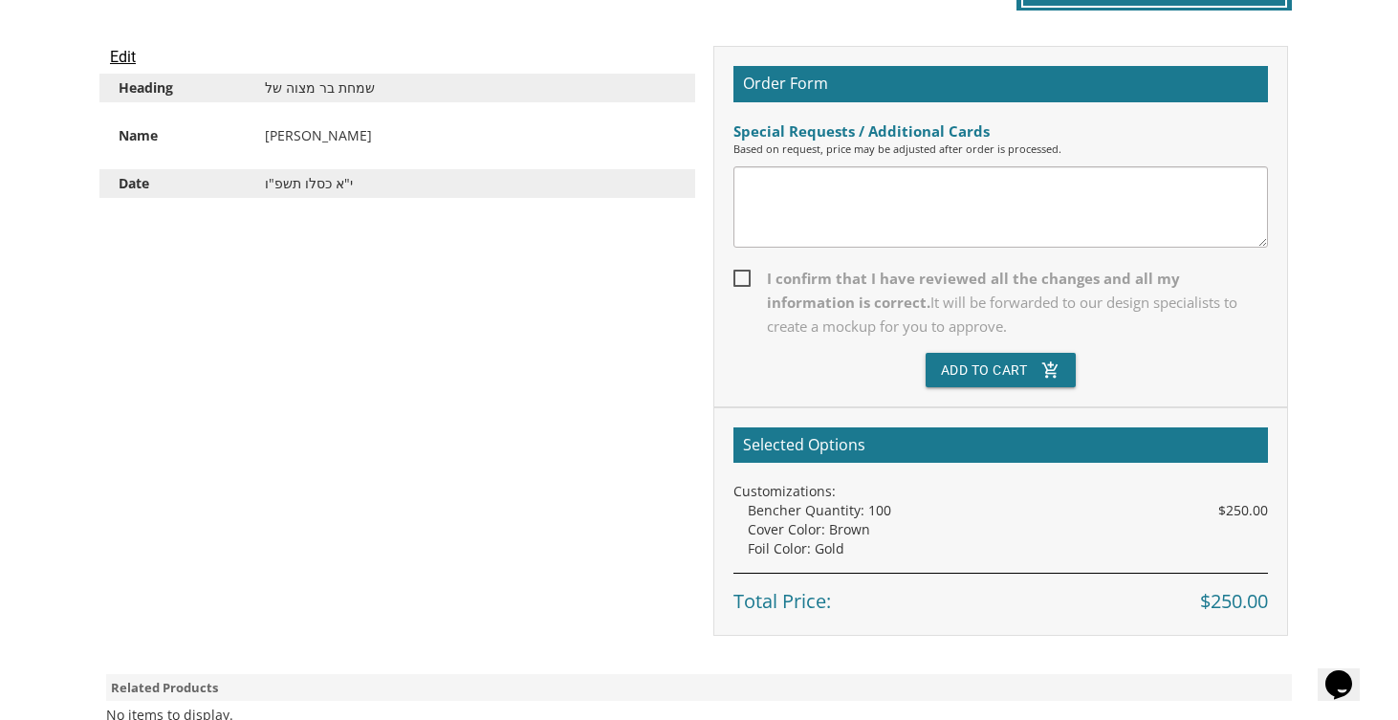
click at [741, 273] on span "I confirm that I have reviewed all the changes and all my information is correc…" at bounding box center [1000, 303] width 535 height 72
click at [741, 273] on input "I confirm that I have reviewed all the changes and all my information is correc…" at bounding box center [739, 277] width 12 height 12
checkbox input "true"
click at [1011, 360] on button "Add To Cart add_shopping_cart" at bounding box center [1001, 370] width 151 height 34
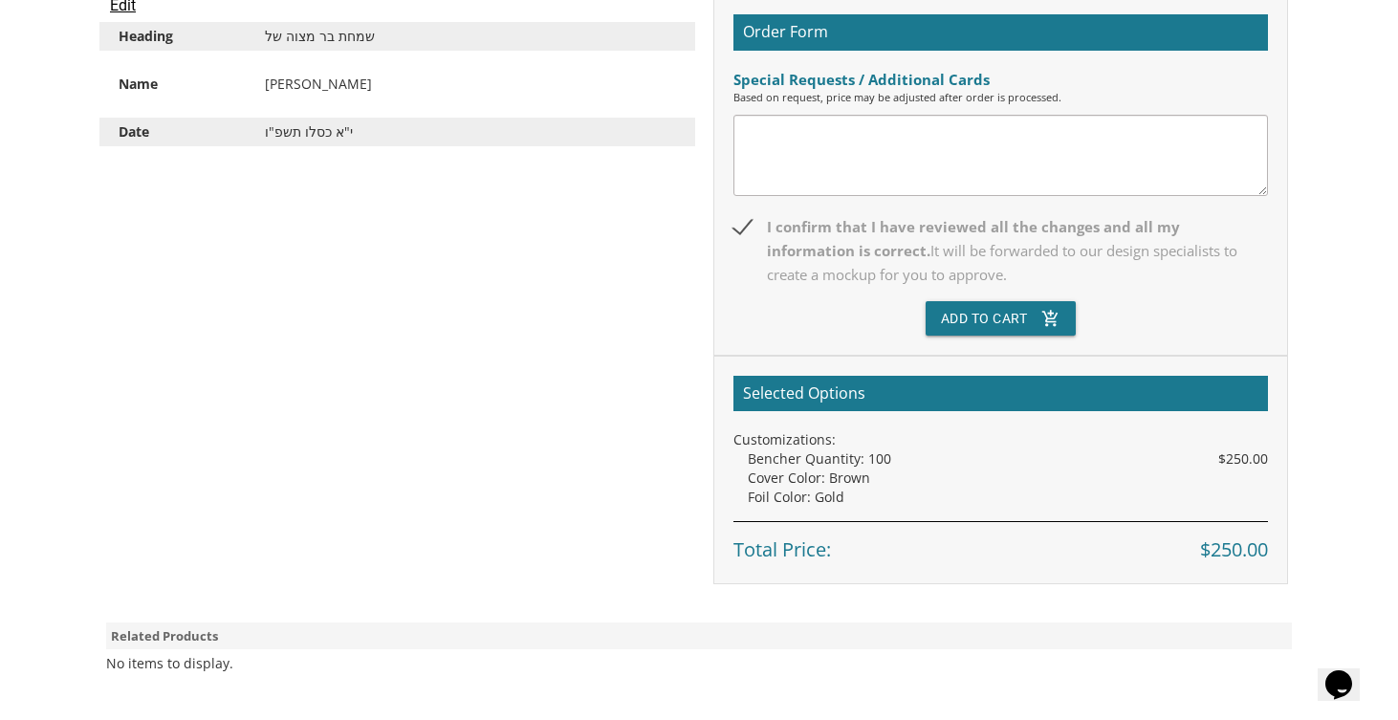
scroll to position [427, 0]
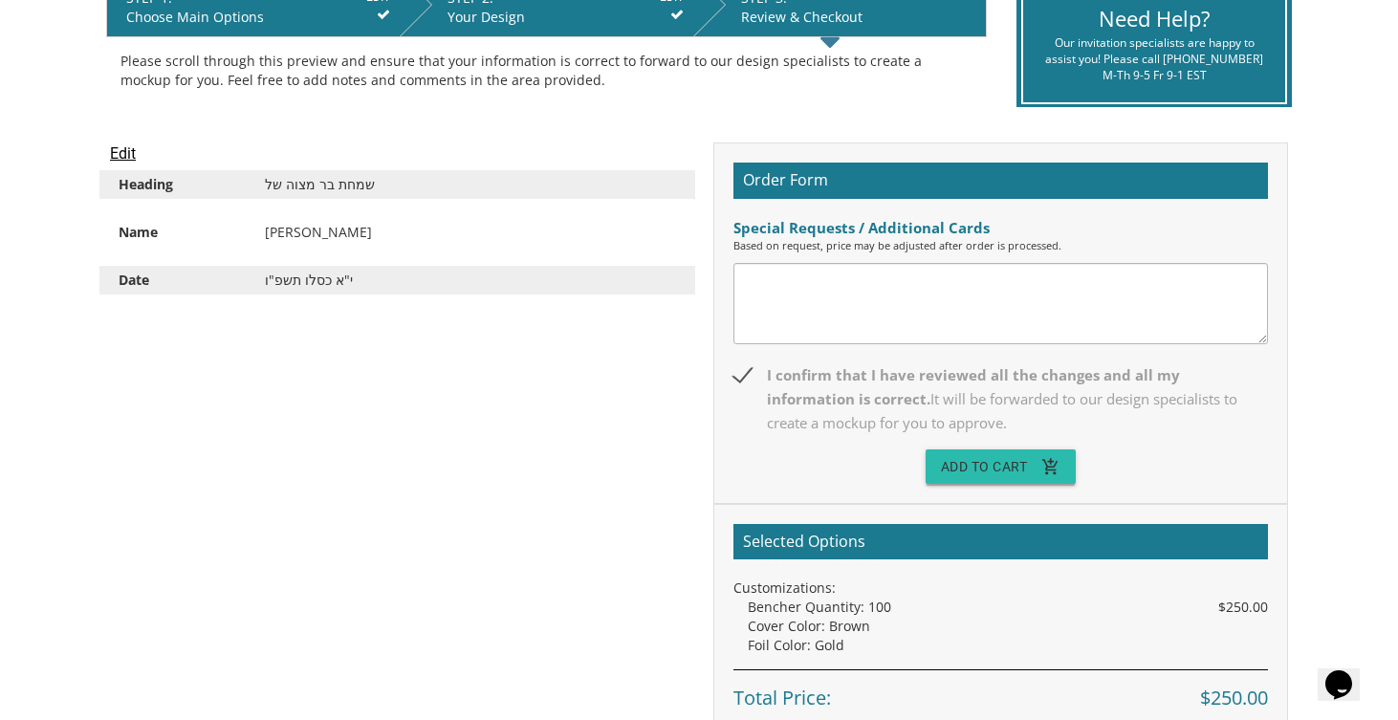
click at [988, 469] on button "Add To Cart add_shopping_cart" at bounding box center [1001, 466] width 151 height 34
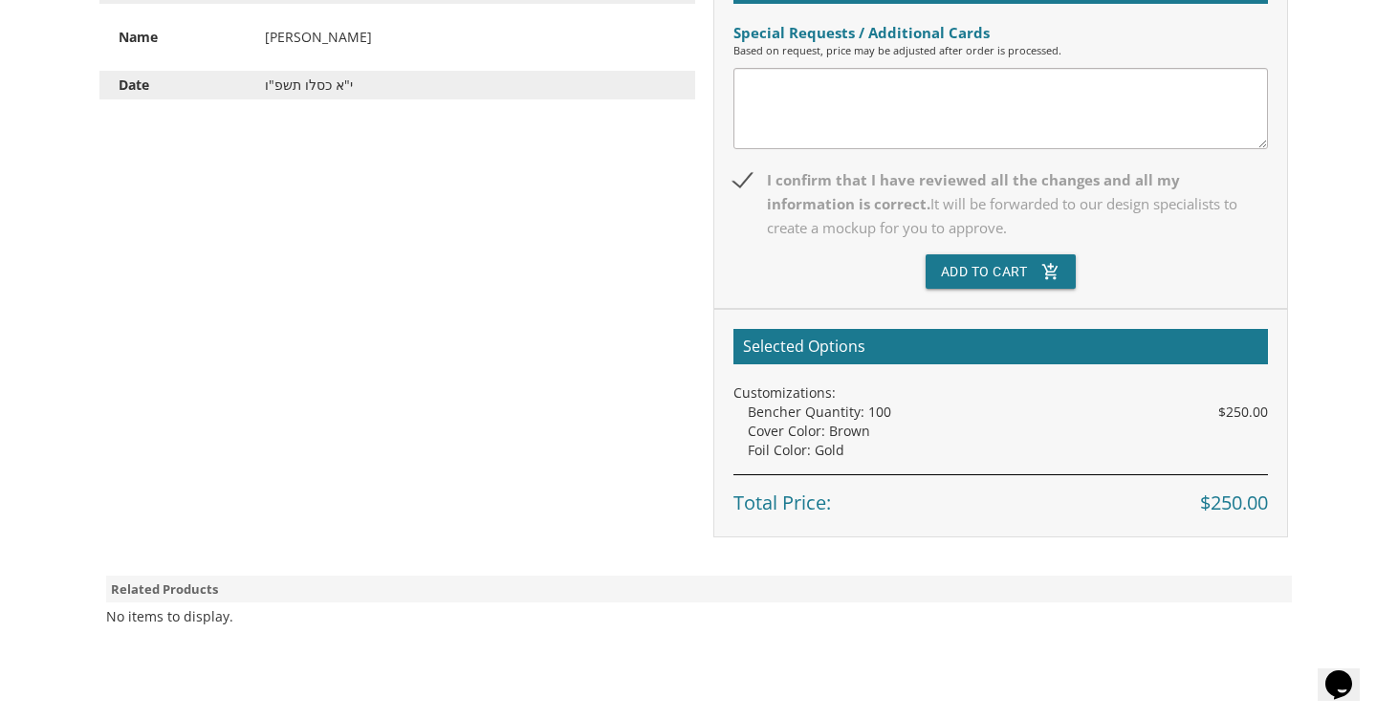
scroll to position [629, 0]
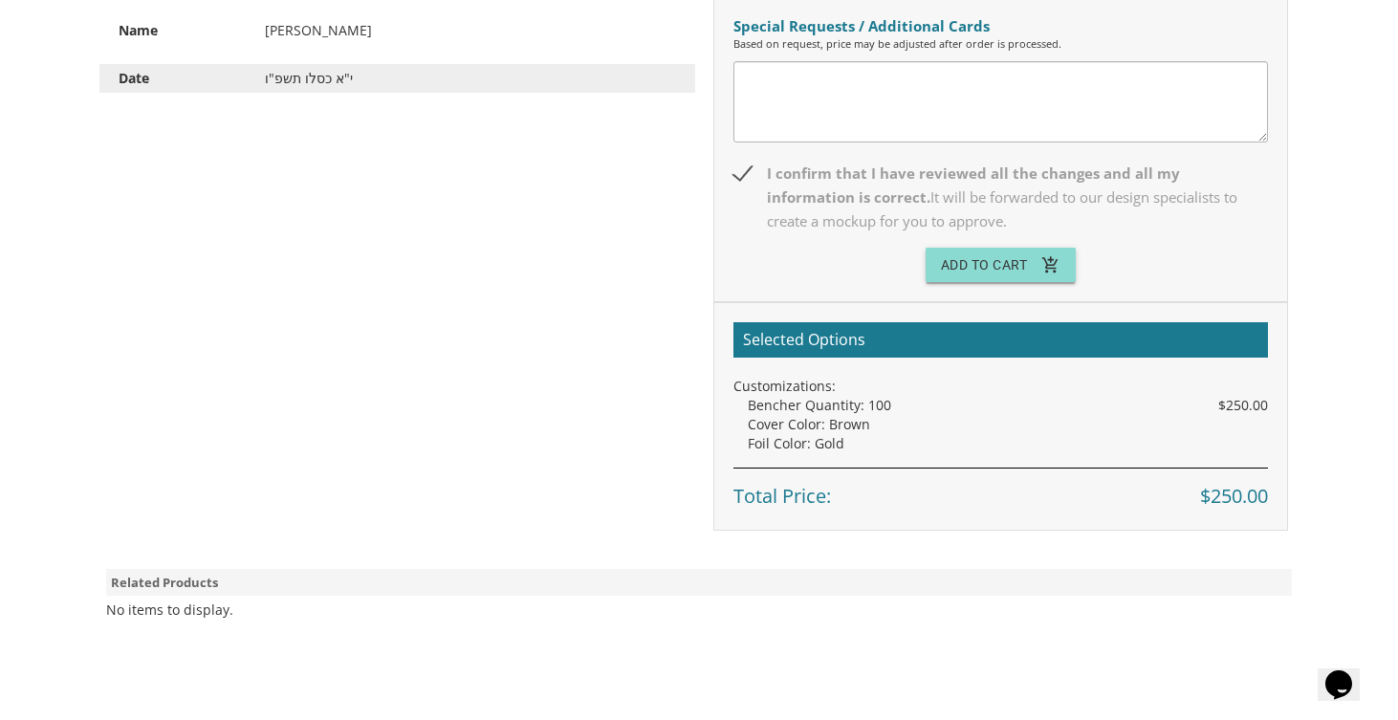
click at [966, 269] on button "Add To Cart add_shopping_cart" at bounding box center [1001, 265] width 151 height 34
